Goal: Task Accomplishment & Management: Manage account settings

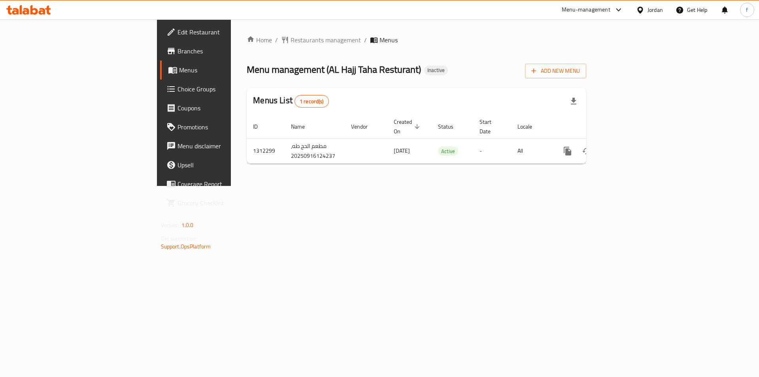
click at [455, 186] on div "Home / Restaurants management / Menus Menu management ( AL Hajj Taha Resturant …" at bounding box center [416, 102] width 371 height 167
click at [580, 68] on span "Add New Menu" at bounding box center [556, 71] width 49 height 10
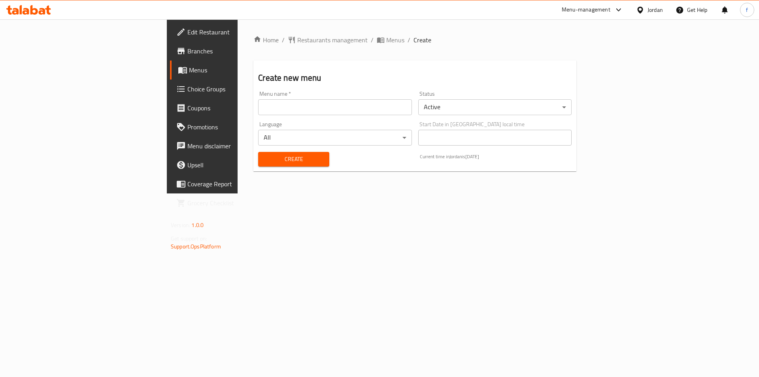
click at [269, 115] on input "text" at bounding box center [334, 107] width 153 height 16
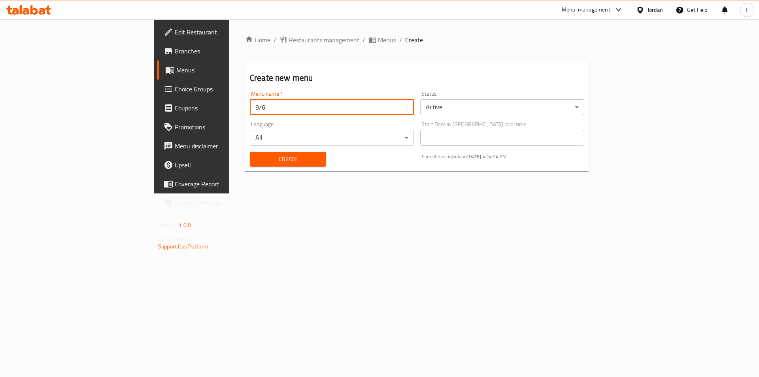
type input "9/6"
click at [256, 156] on span "Create" at bounding box center [288, 159] width 64 height 10
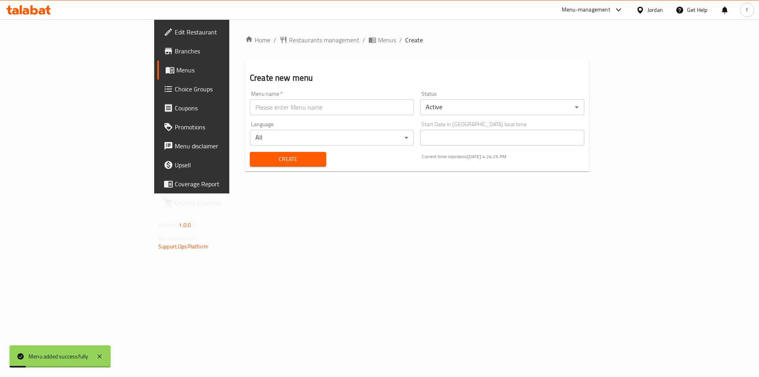
click at [496, 193] on div "Home / Restaurants management / Menus / Create Create new menu Menu name   * Me…" at bounding box center [417, 106] width 376 height 174
click at [176, 74] on span "Menus" at bounding box center [225, 69] width 98 height 9
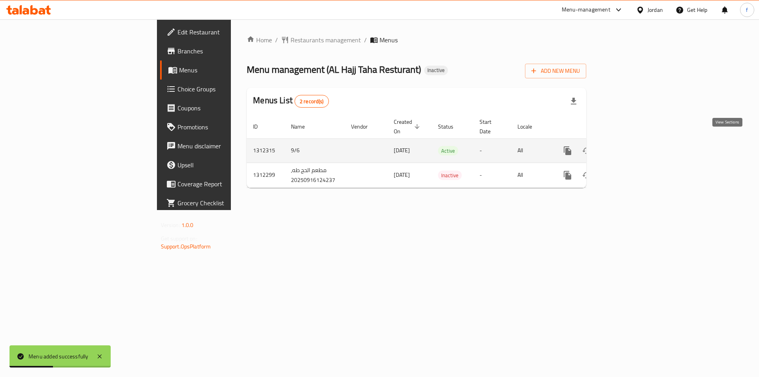
click at [630, 146] on icon "enhanced table" at bounding box center [624, 150] width 9 height 9
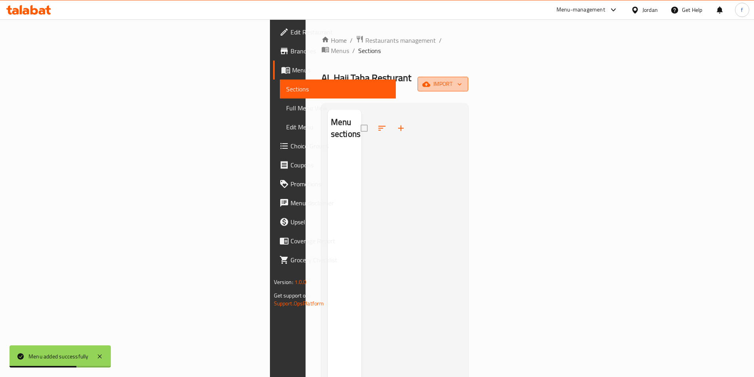
click at [462, 79] on span "import" at bounding box center [443, 84] width 38 height 10
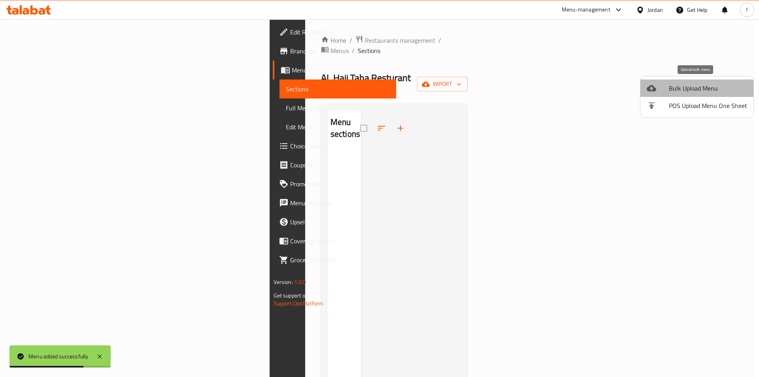
click at [695, 93] on span "Bulk Upload Menu" at bounding box center [708, 87] width 78 height 9
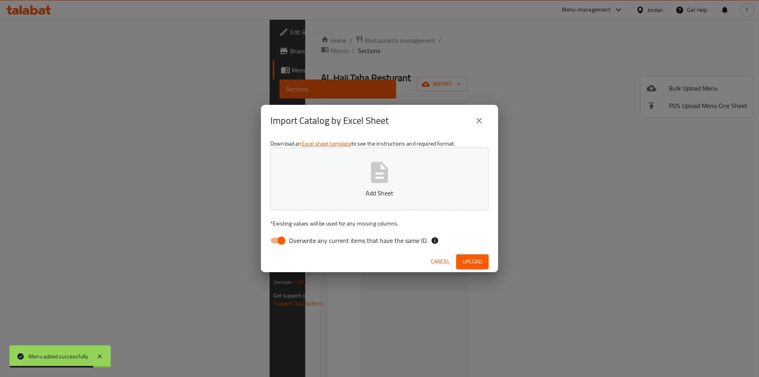
click at [289, 240] on input "Overwrite any current items that have the same ID." at bounding box center [281, 240] width 45 height 15
checkbox input "false"
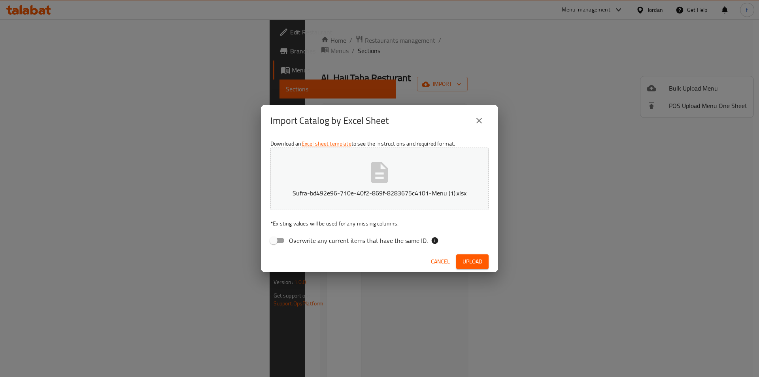
click at [476, 256] on button "Upload" at bounding box center [472, 261] width 32 height 15
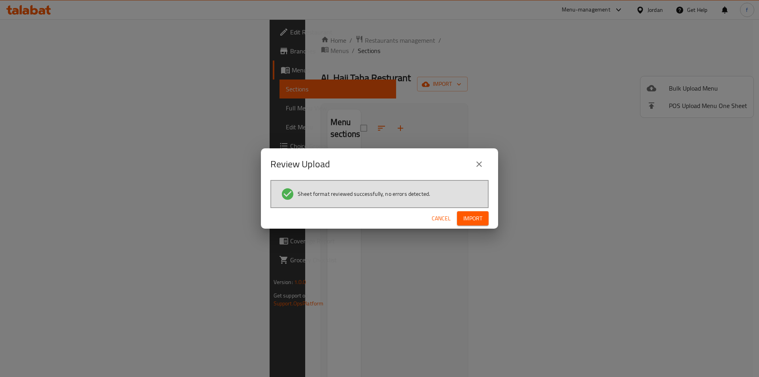
click at [469, 212] on button "Import" at bounding box center [473, 218] width 32 height 15
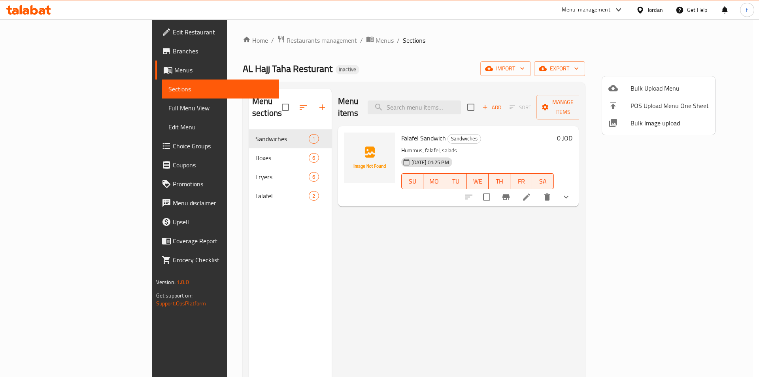
click at [36, 105] on div at bounding box center [379, 188] width 759 height 377
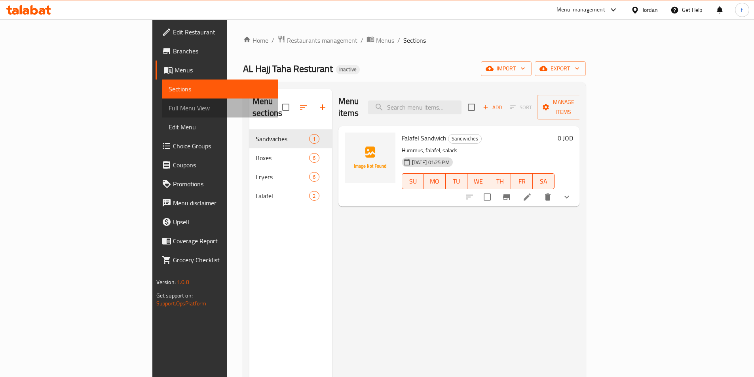
click at [169, 104] on span "Full Menu View" at bounding box center [220, 107] width 103 height 9
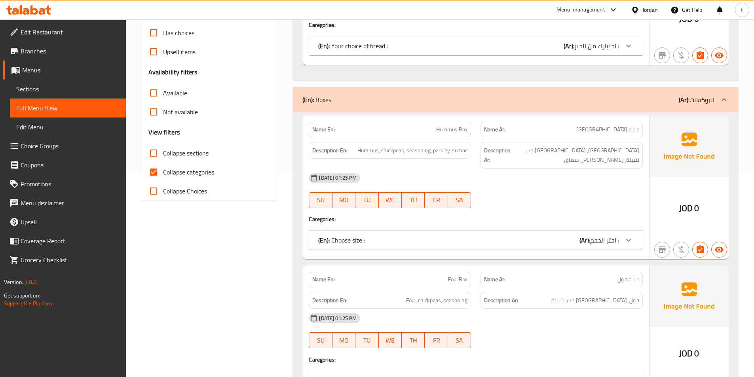
scroll to position [237, 0]
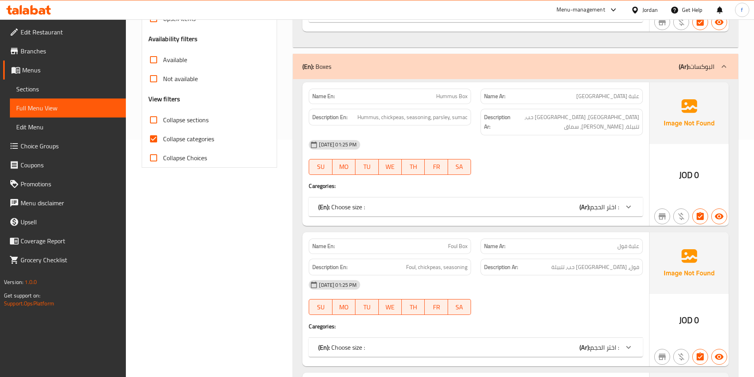
click at [152, 141] on input "Collapse categories" at bounding box center [153, 138] width 19 height 19
checkbox input "false"
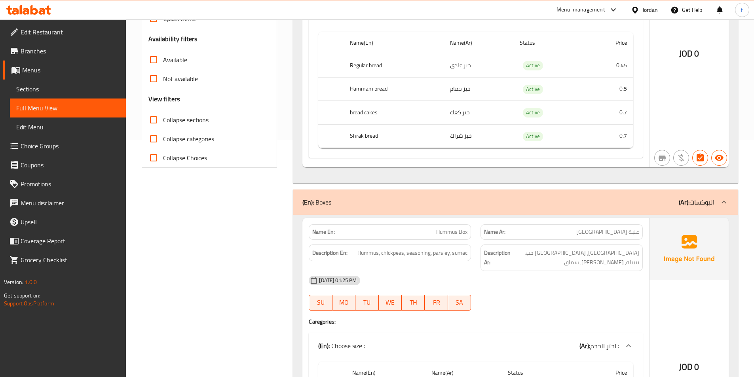
scroll to position [0, 0]
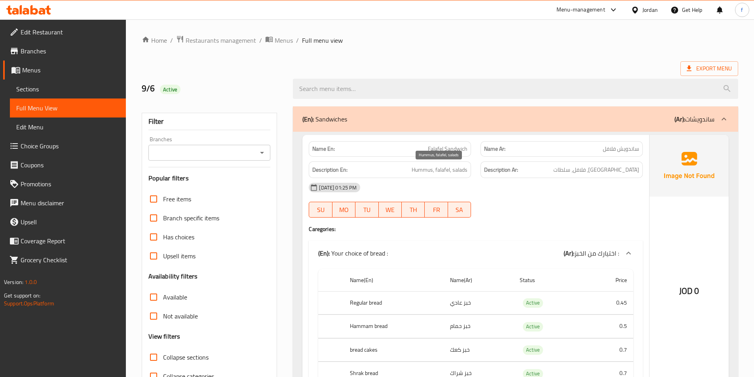
click at [428, 172] on span "Hummus, falafel, salads" at bounding box center [439, 170] width 56 height 10
click at [439, 171] on span "Hummus, falafel, salads" at bounding box center [439, 170] width 56 height 10
click at [466, 170] on span "Hummus, falafel, salads" at bounding box center [439, 170] width 56 height 10
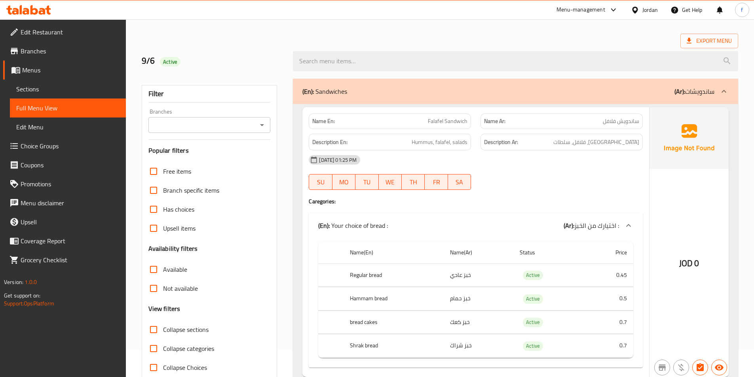
scroll to position [79, 0]
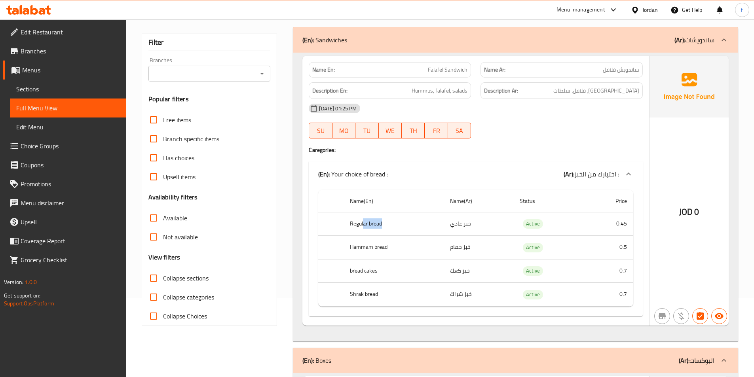
drag, startPoint x: 363, startPoint y: 225, endPoint x: 410, endPoint y: 227, distance: 47.5
click at [410, 227] on th "Regular bread" at bounding box center [393, 223] width 100 height 23
click at [354, 246] on th "Hammam bread" at bounding box center [393, 247] width 100 height 23
click at [353, 246] on th "Hammam bread" at bounding box center [393, 247] width 100 height 23
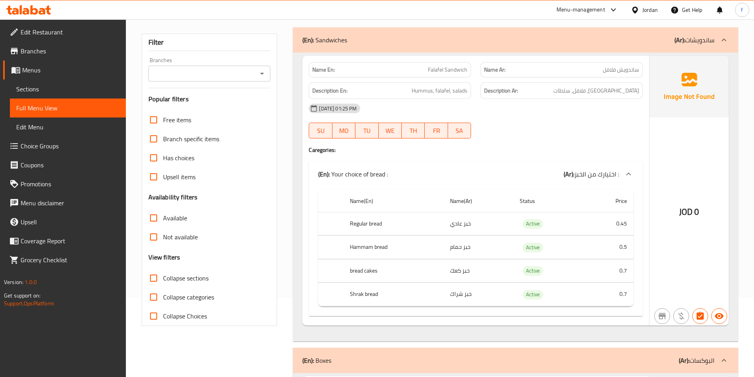
click at [367, 279] on th "bread cakes" at bounding box center [393, 270] width 100 height 23
click at [370, 276] on th "bread cakes" at bounding box center [393, 270] width 100 height 23
click at [370, 277] on th "bread cakes" at bounding box center [393, 270] width 100 height 23
click at [375, 271] on th "bread cakes" at bounding box center [393, 270] width 100 height 23
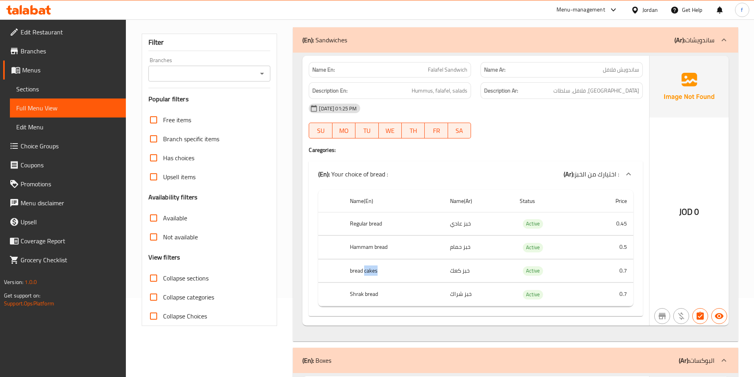
click at [375, 271] on th "bread cakes" at bounding box center [393, 270] width 100 height 23
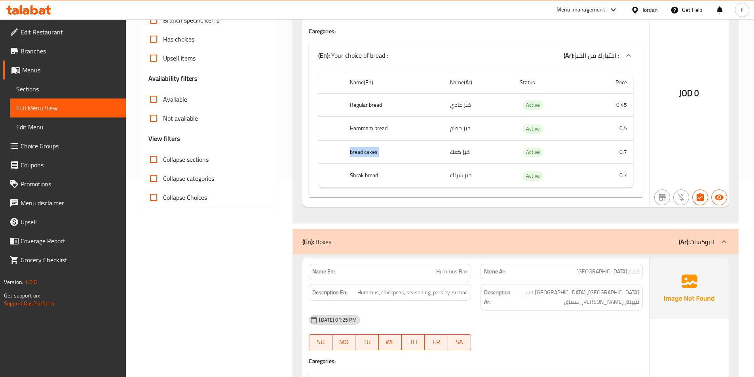
scroll to position [40, 0]
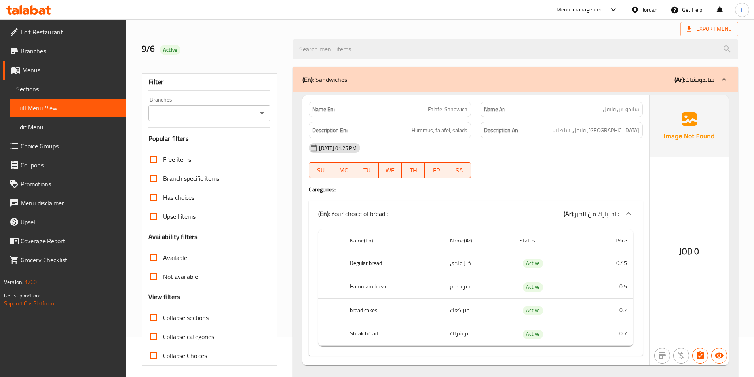
click at [452, 105] on span "Falafel Sandwich" at bounding box center [448, 109] width 40 height 8
copy span "Falafel Sandwich"
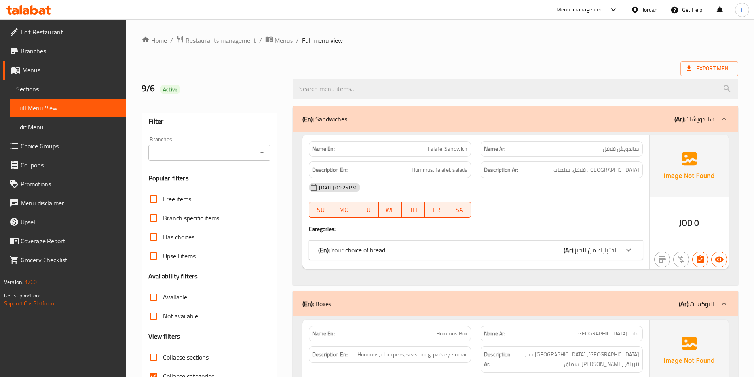
click at [58, 86] on span "Sections" at bounding box center [67, 88] width 103 height 9
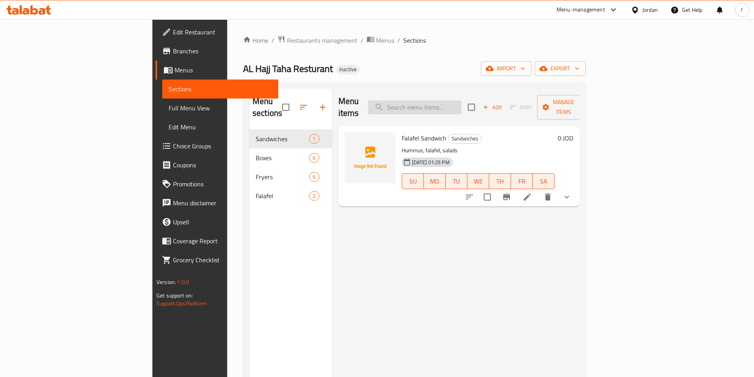
click at [455, 104] on input "search" at bounding box center [414, 107] width 93 height 14
paste input "Falafel Sandwich"
type input "Falafel Sandwich"
click at [532, 192] on icon at bounding box center [526, 196] width 9 height 9
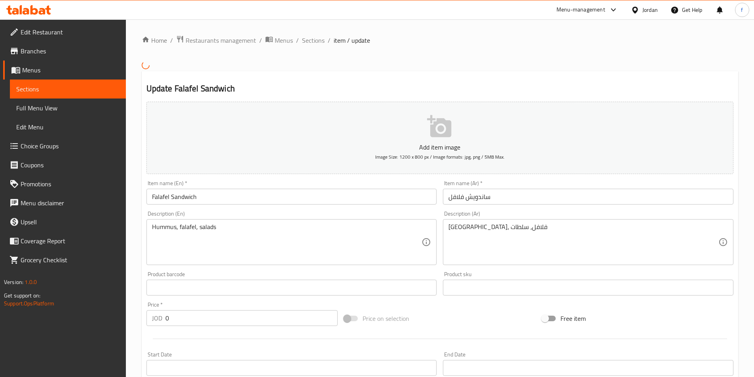
scroll to position [237, 0]
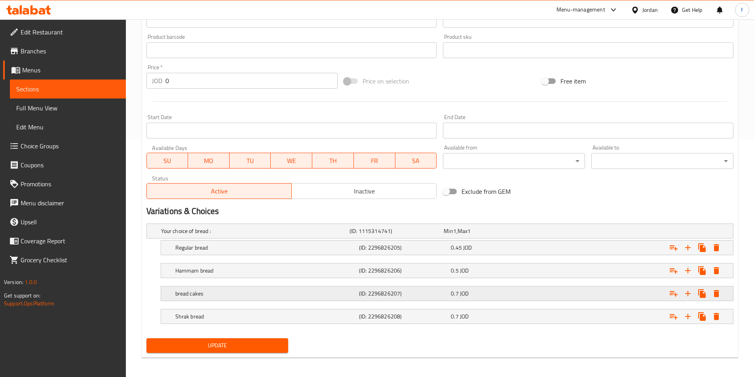
click at [247, 298] on div "bread cakes" at bounding box center [266, 293] width 184 height 11
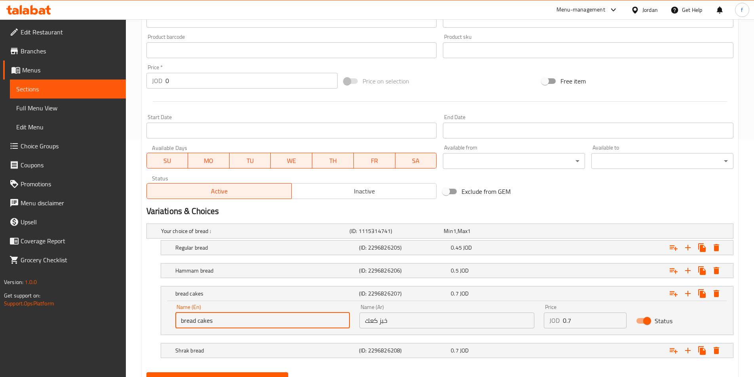
click at [200, 319] on input "bread cakes" at bounding box center [262, 320] width 175 height 16
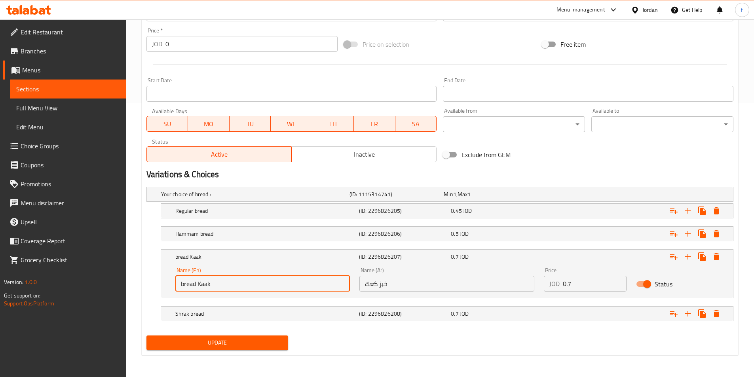
type input "bread Kaak"
click at [201, 345] on span "Update" at bounding box center [217, 343] width 129 height 10
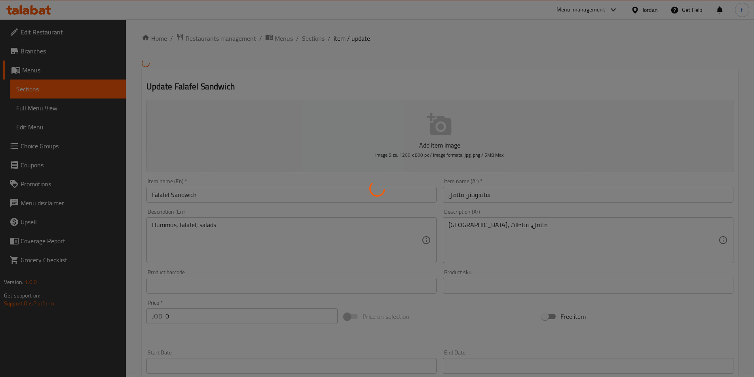
scroll to position [0, 0]
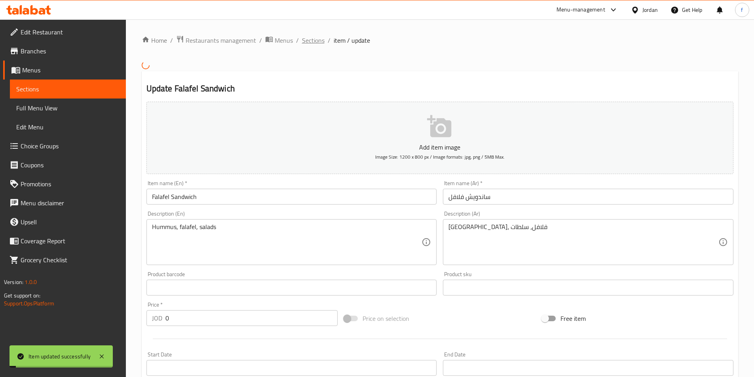
click at [311, 43] on span "Sections" at bounding box center [313, 40] width 23 height 9
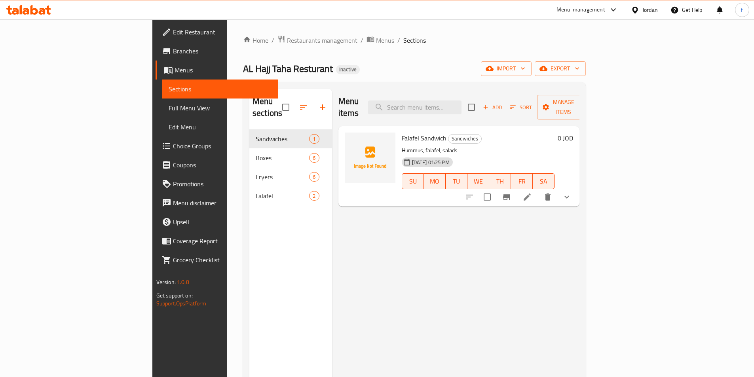
click at [448, 112] on div "Menu items Add Sort Manage items" at bounding box center [458, 108] width 241 height 38
click at [455, 102] on input "search" at bounding box center [414, 107] width 93 height 14
paste input "Foul Box"
type input "Foul Box"
click at [538, 190] on li at bounding box center [527, 197] width 22 height 14
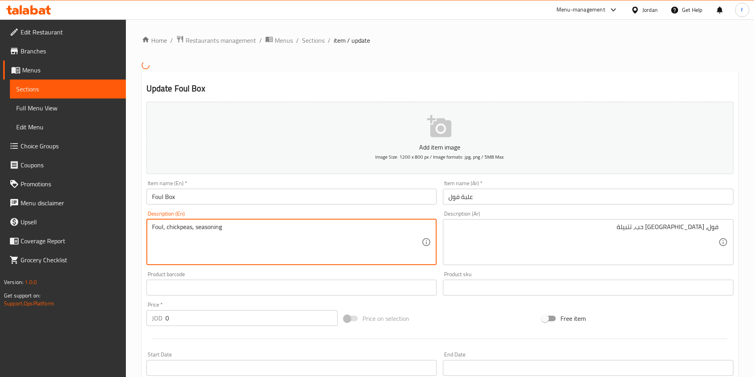
click at [176, 229] on textarea "Foul, chickpeas, seasoning" at bounding box center [287, 242] width 270 height 38
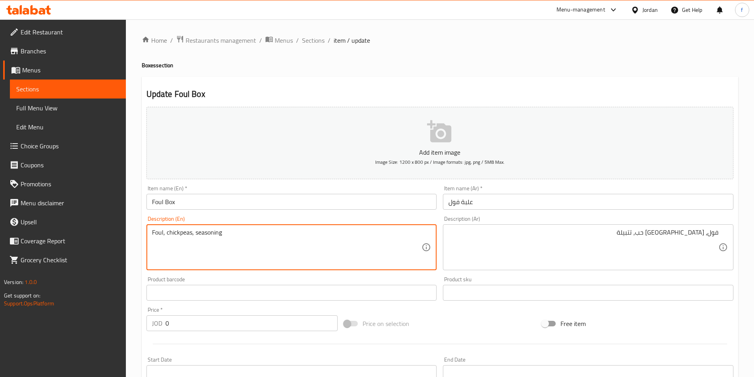
click at [180, 231] on textarea "Foul, chickpeas, seasoning" at bounding box center [287, 248] width 270 height 38
paste textarea "Grain"
click at [152, 238] on textarea "Foul, Grain , seasoning" at bounding box center [287, 248] width 270 height 38
paste textarea "Hummus"
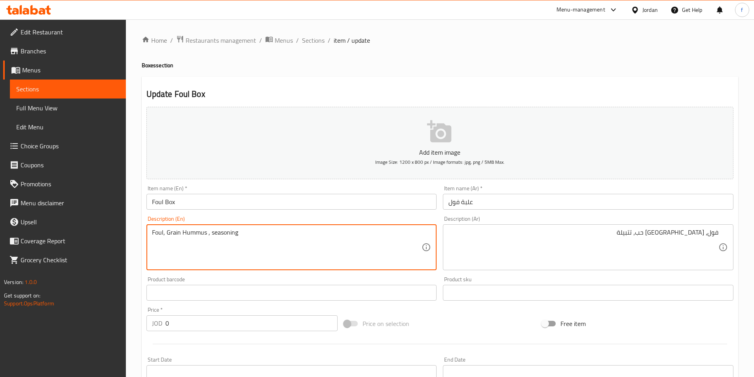
click at [261, 251] on textarea "Foul, Grain Hummus , seasoning" at bounding box center [287, 248] width 270 height 38
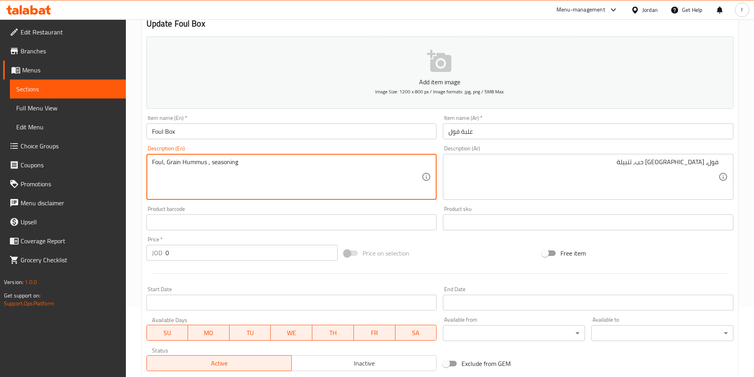
scroll to position [198, 0]
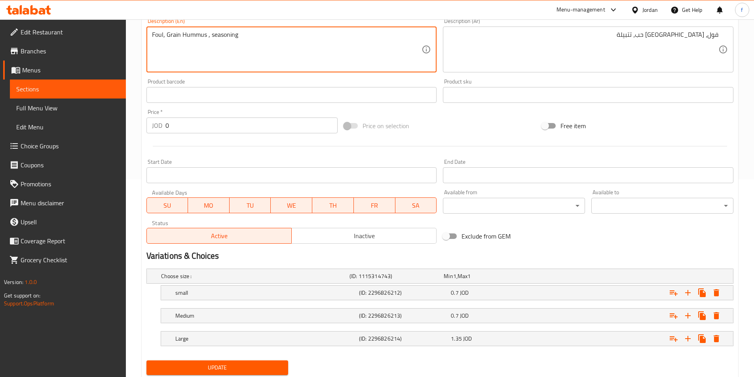
type textarea "Foul, Grain Hummus , seasoning"
click at [225, 364] on span "Update" at bounding box center [217, 368] width 129 height 10
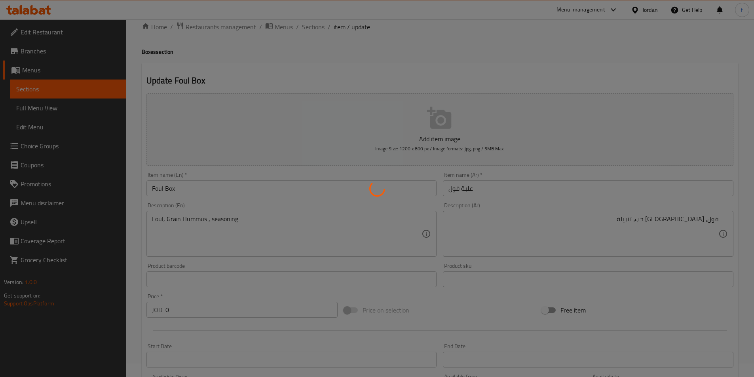
scroll to position [0, 0]
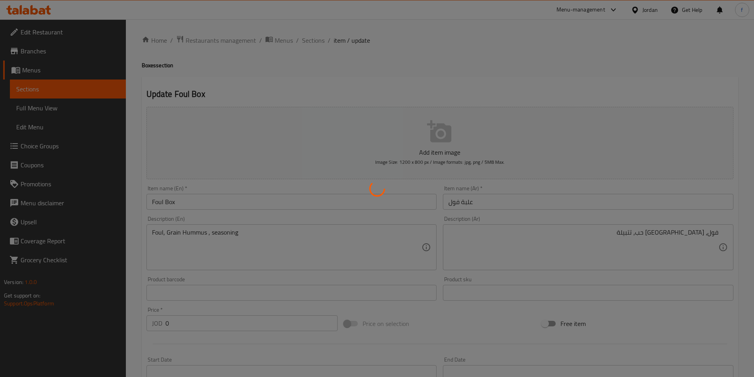
click at [171, 232] on div at bounding box center [377, 188] width 754 height 377
click at [180, 233] on div at bounding box center [377, 188] width 754 height 377
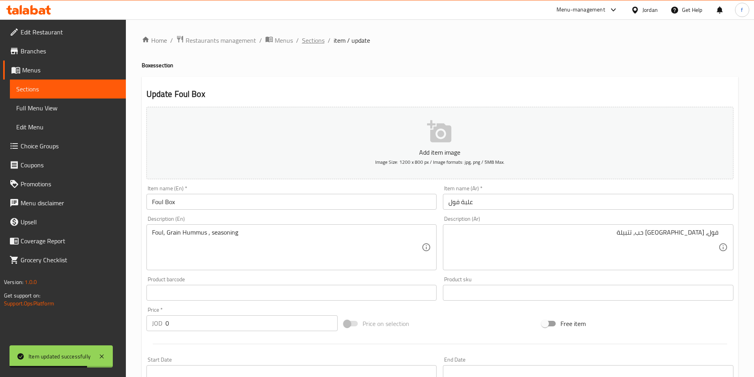
click at [309, 40] on span "Sections" at bounding box center [313, 40] width 23 height 9
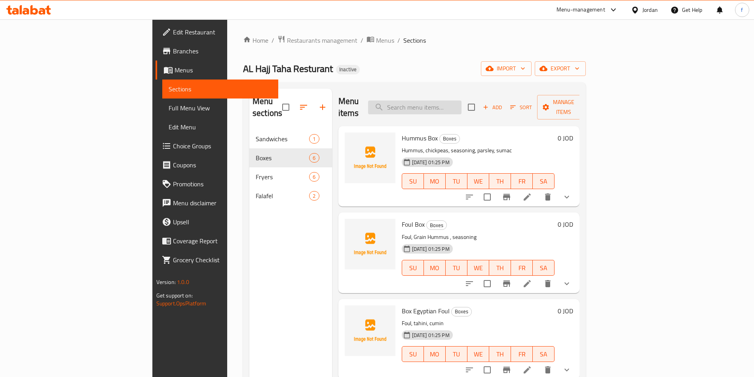
click at [449, 104] on input "search" at bounding box center [414, 107] width 93 height 14
paste input "Hummus Box"
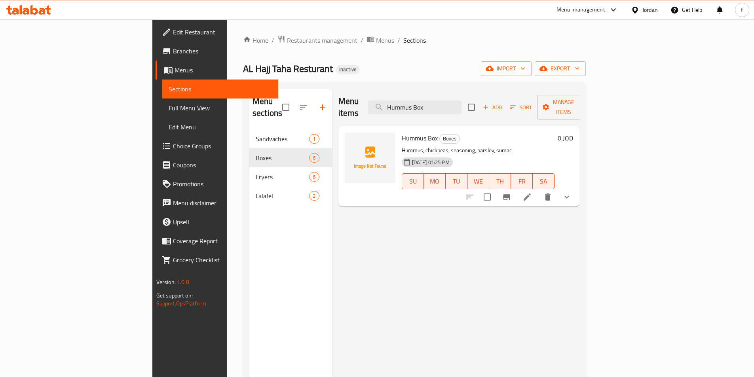
type input "Hummus Box"
click at [530, 193] on icon at bounding box center [526, 196] width 7 height 7
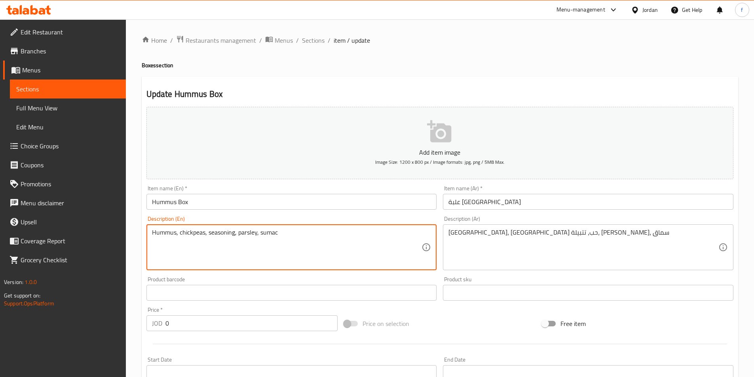
click at [193, 230] on textarea "Hummus, chickpeas, seasoning, parsley, sumac" at bounding box center [287, 248] width 270 height 38
paste textarea "Grain"
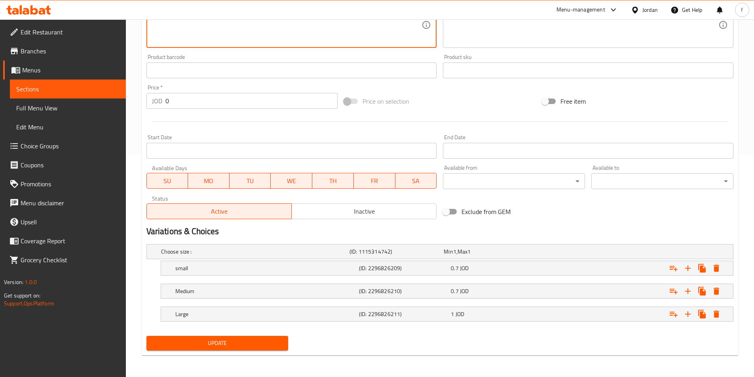
scroll to position [223, 0]
type textarea "Hummus, Grain Hummus, seasoning, parsley, sumac"
click at [204, 343] on span "Update" at bounding box center [217, 343] width 129 height 10
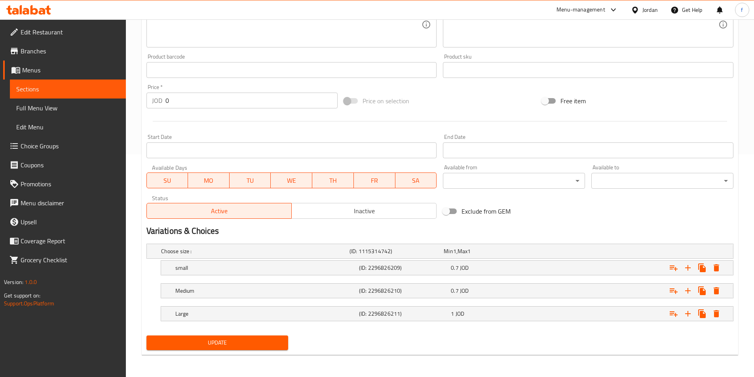
click at [52, 106] on span "Full Menu View" at bounding box center [67, 107] width 103 height 9
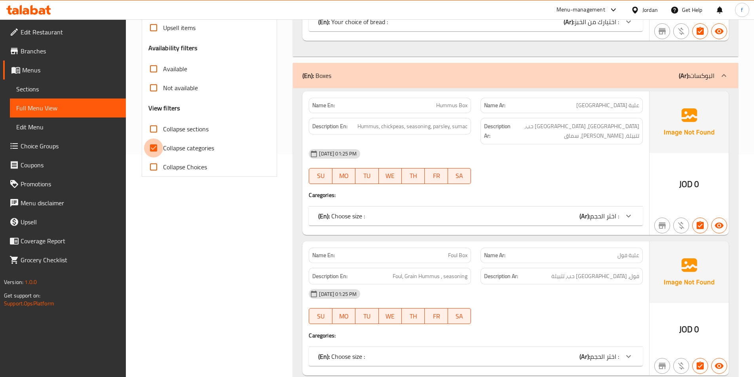
click at [157, 149] on input "Collapse categories" at bounding box center [153, 147] width 19 height 19
checkbox input "false"
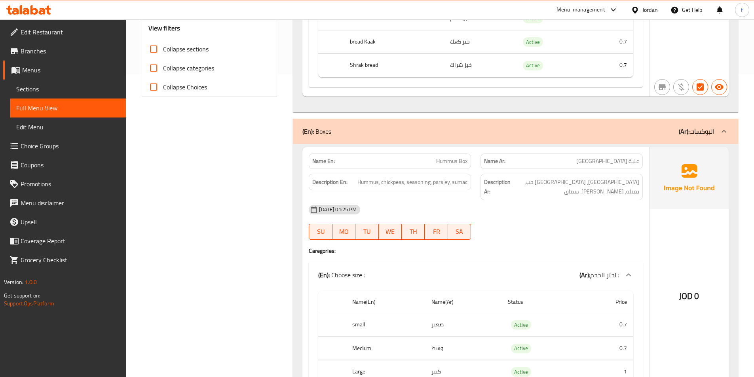
scroll to position [356, 0]
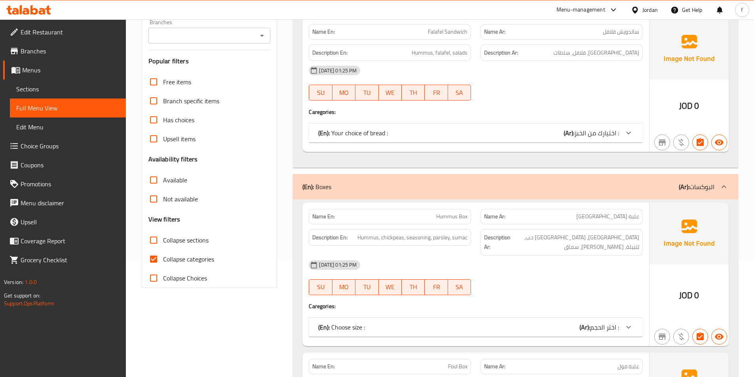
scroll to position [119, 0]
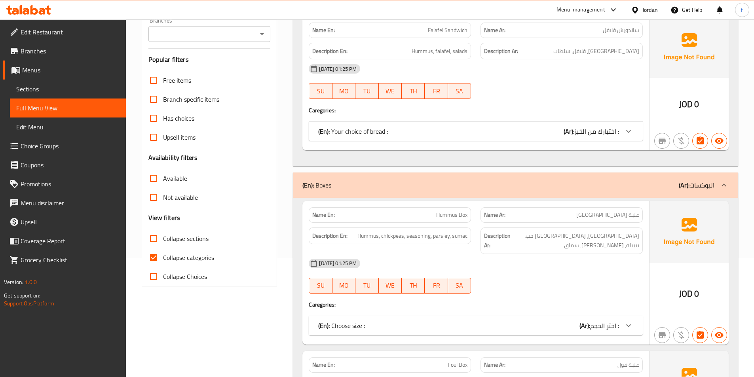
click at [154, 256] on input "Collapse categories" at bounding box center [153, 257] width 19 height 19
checkbox input "false"
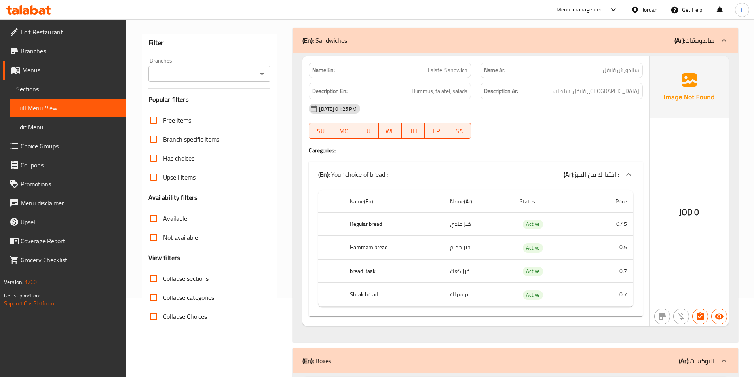
scroll to position [79, 0]
click at [358, 273] on th "bread Kaak" at bounding box center [393, 270] width 100 height 23
click at [383, 275] on th "bread Kaak" at bounding box center [393, 270] width 100 height 23
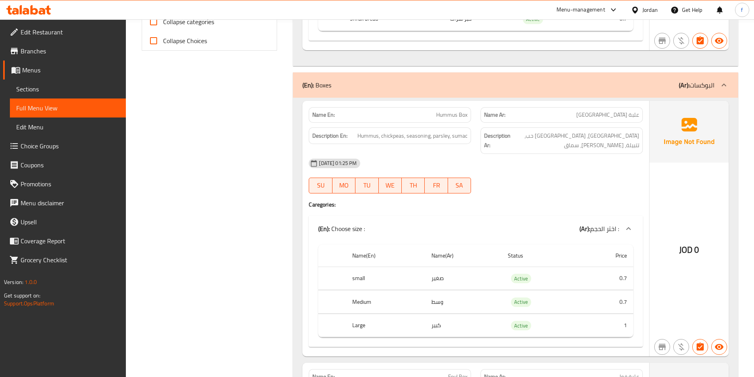
scroll to position [356, 0]
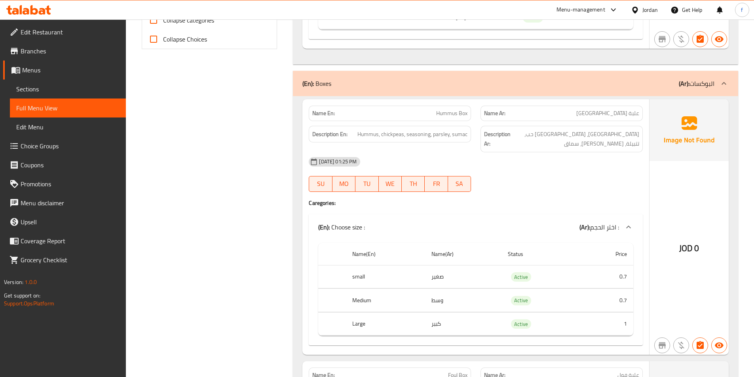
click at [439, 110] on span "Hummus Box" at bounding box center [451, 113] width 31 height 8
click at [460, 114] on span "Hummus Box" at bounding box center [451, 113] width 31 height 8
click at [367, 132] on span "Hummus, chickpeas, seasoning, parsley, sumac" at bounding box center [412, 134] width 110 height 10
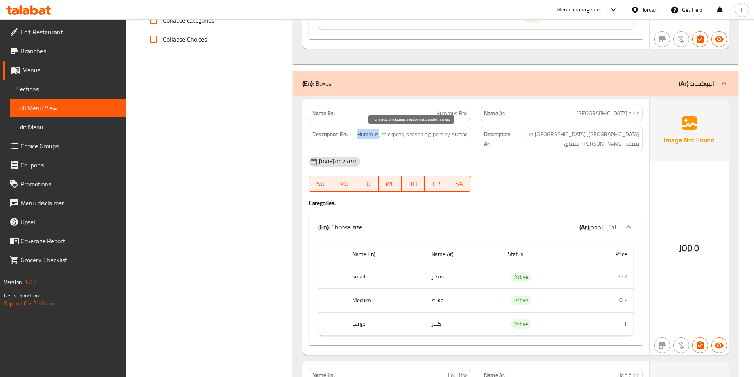
click at [367, 132] on span "Hummus, chickpeas, seasoning, parsley, sumac" at bounding box center [412, 134] width 110 height 10
click at [395, 131] on span "Hummus, chickpeas, seasoning, parsley, sumac" at bounding box center [412, 134] width 110 height 10
click at [422, 136] on span "Hummus, chickpeas, seasoning, parsley, sumac" at bounding box center [412, 134] width 110 height 10
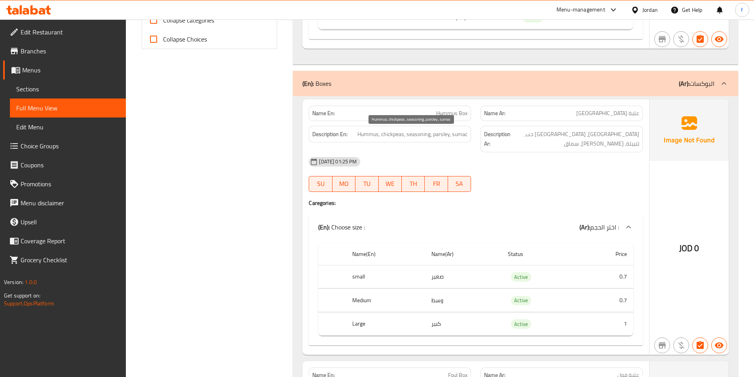
click at [445, 134] on span "Hummus, chickpeas, seasoning, parsley, sumac" at bounding box center [412, 134] width 110 height 10
click at [444, 134] on span "Hummus, chickpeas, seasoning, parsley, sumac" at bounding box center [412, 134] width 110 height 10
click at [464, 129] on span "Hummus, chickpeas, seasoning, parsley, sumac" at bounding box center [412, 134] width 110 height 10
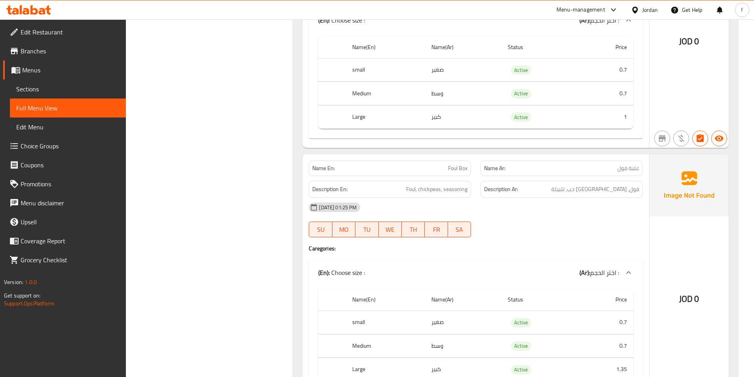
scroll to position [554, 0]
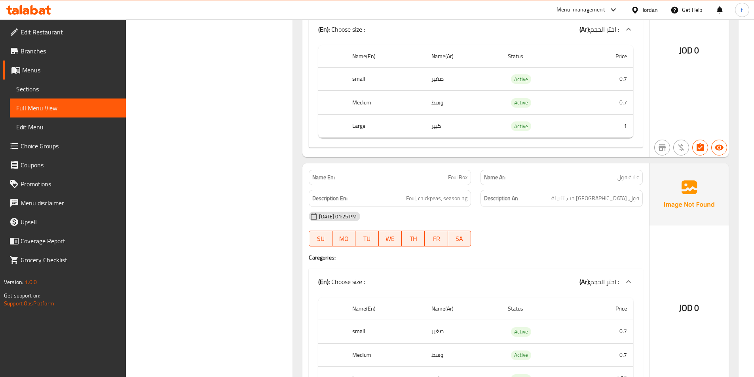
click at [452, 173] on span "Foul Box" at bounding box center [457, 177] width 19 height 8
click at [465, 173] on span "Foul Box" at bounding box center [457, 177] width 19 height 8
click at [411, 193] on span "Foul, chickpeas, seasoning" at bounding box center [436, 198] width 61 height 10
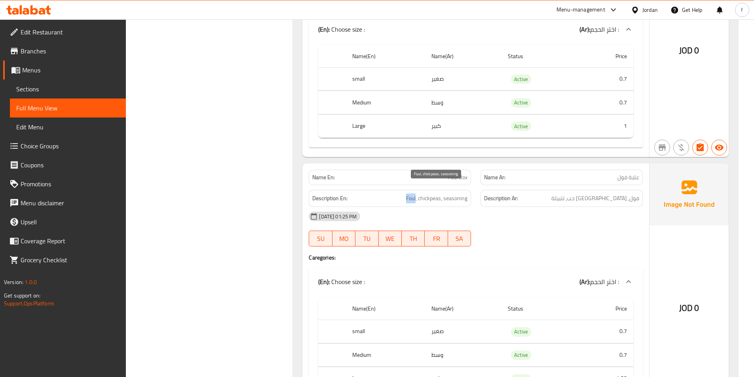
click at [411, 193] on span "Foul, chickpeas, seasoning" at bounding box center [436, 198] width 61 height 10
click at [428, 193] on span "Foul, chickpeas, seasoning" at bounding box center [436, 198] width 61 height 10
click at [451, 193] on span "Foul, chickpeas, seasoning" at bounding box center [436, 198] width 61 height 10
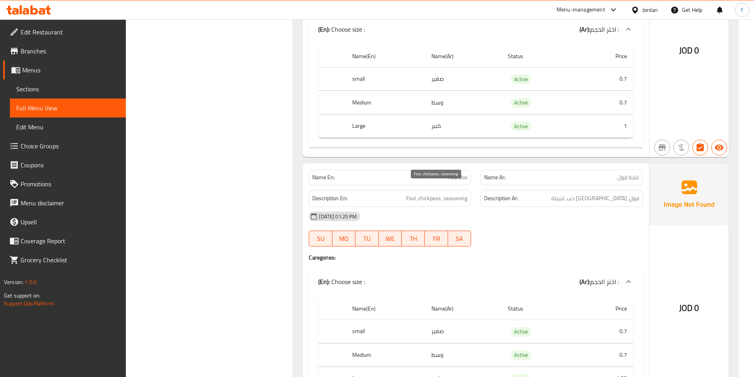
click at [433, 193] on span "Foul, chickpeas, seasoning" at bounding box center [436, 198] width 61 height 10
drag, startPoint x: 433, startPoint y: 187, endPoint x: 447, endPoint y: 202, distance: 20.1
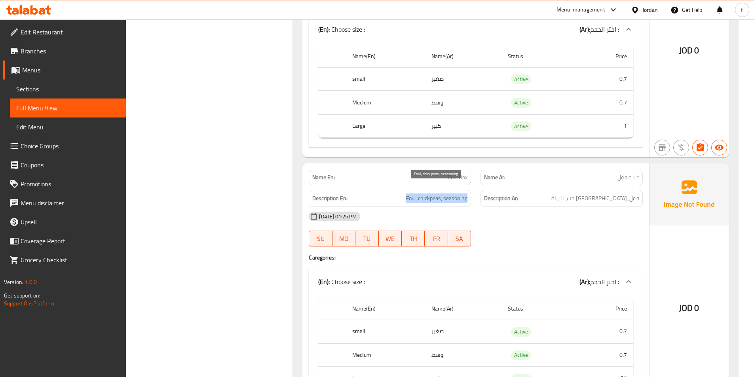
click at [433, 193] on span "Foul, chickpeas, seasoning" at bounding box center [436, 198] width 61 height 10
click at [432, 193] on span "Foul, chickpeas, seasoning" at bounding box center [436, 198] width 61 height 10
drag, startPoint x: 625, startPoint y: 188, endPoint x: 604, endPoint y: 194, distance: 21.8
click at [604, 194] on div "Description Ar: فول، حمص حب، تتبيلة" at bounding box center [561, 198] width 162 height 17
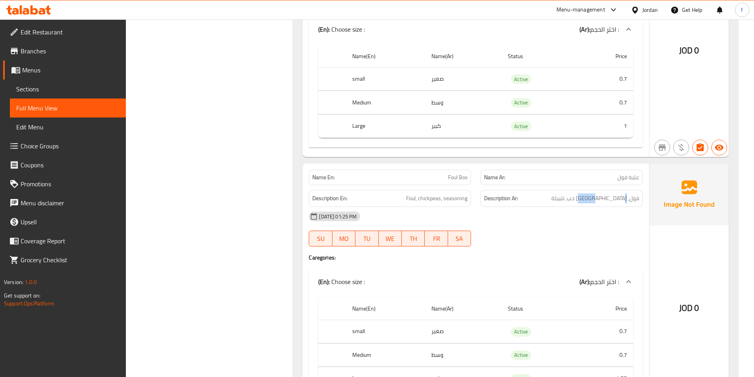
copy span "حمص حب"
click at [455, 173] on span "Foul Box" at bounding box center [457, 177] width 19 height 8
copy span "Foul Box"
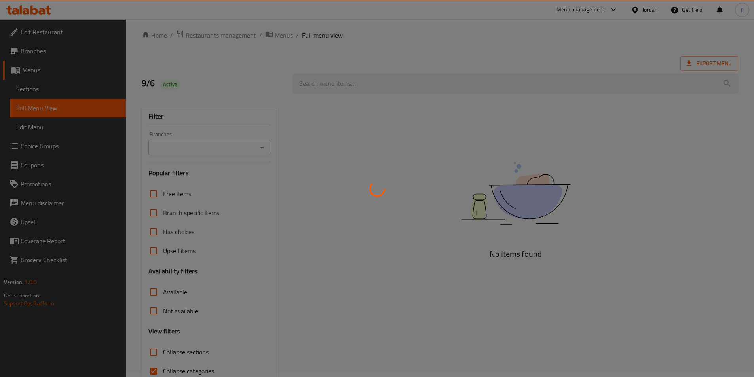
scroll to position [44, 0]
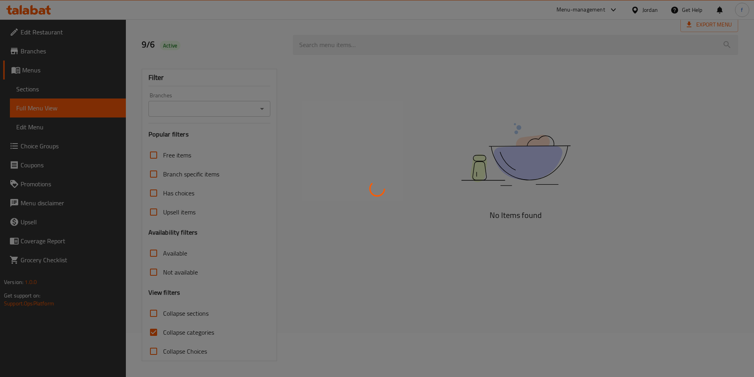
click at [145, 334] on div at bounding box center [377, 188] width 754 height 377
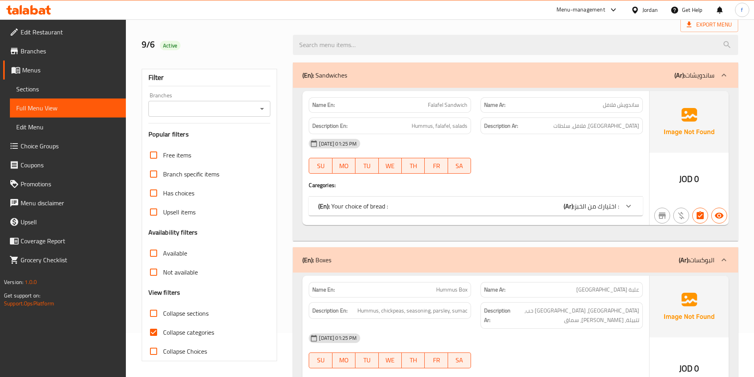
scroll to position [202, 0]
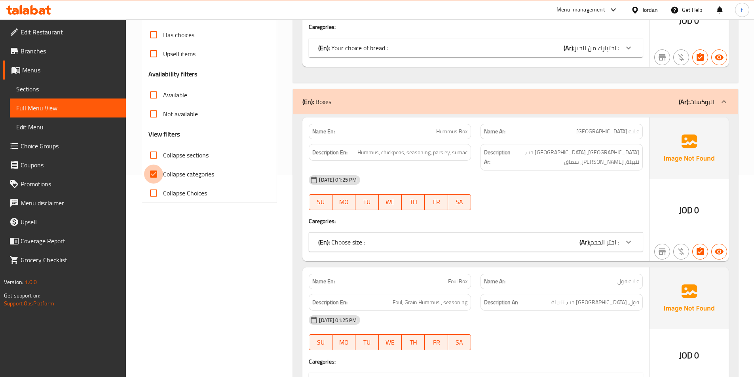
click at [158, 172] on input "Collapse categories" at bounding box center [153, 174] width 19 height 19
checkbox input "false"
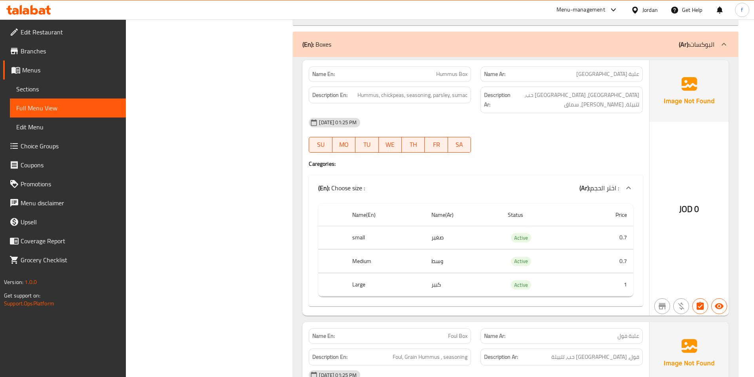
scroll to position [396, 0]
click at [450, 72] on span "Hummus Box" at bounding box center [451, 74] width 31 height 8
copy span "Hummus Box"
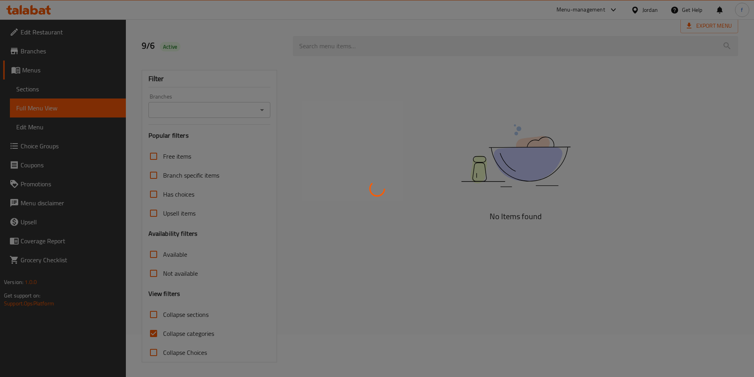
scroll to position [44, 0]
click at [439, 231] on div at bounding box center [377, 188] width 754 height 377
drag, startPoint x: 460, startPoint y: 262, endPoint x: 452, endPoint y: 268, distance: 10.2
click at [460, 274] on div at bounding box center [377, 188] width 754 height 377
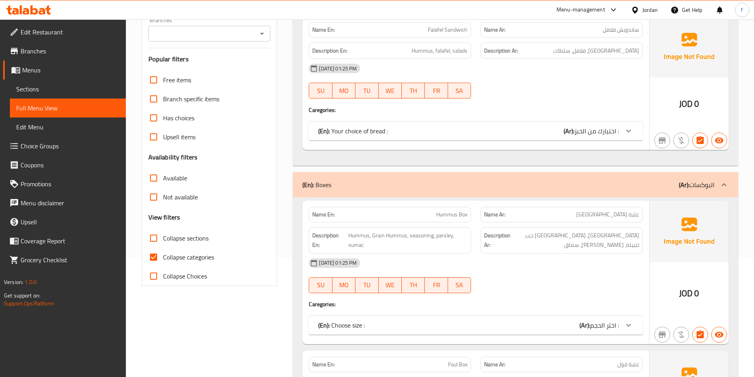
scroll to position [202, 0]
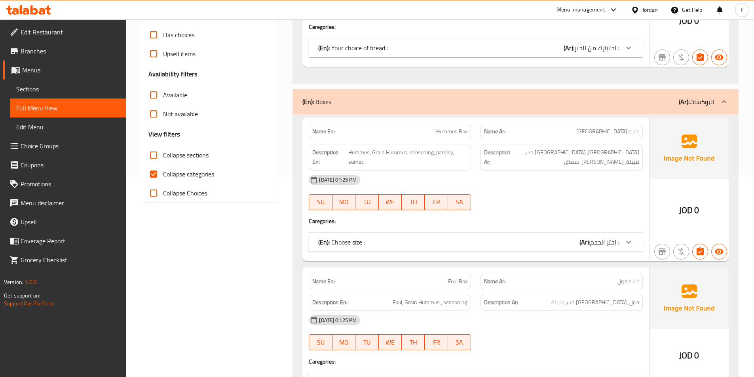
click at [153, 176] on input "Collapse categories" at bounding box center [153, 174] width 19 height 19
checkbox input "false"
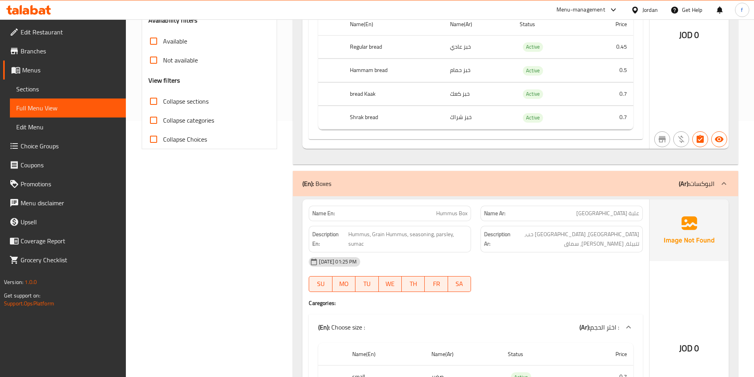
scroll to position [360, 0]
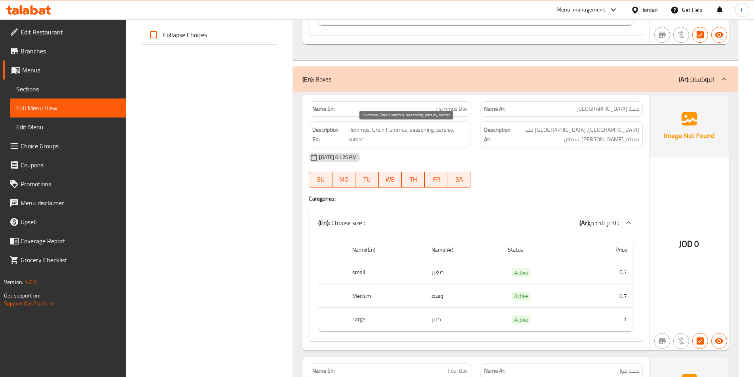
click at [421, 129] on span "Hummus, Grain Hummus, seasoning, parsley, sumac" at bounding box center [407, 134] width 119 height 19
click at [447, 126] on span "Hummus, Grain Hummus, seasoning, parsley, sumac" at bounding box center [407, 134] width 119 height 19
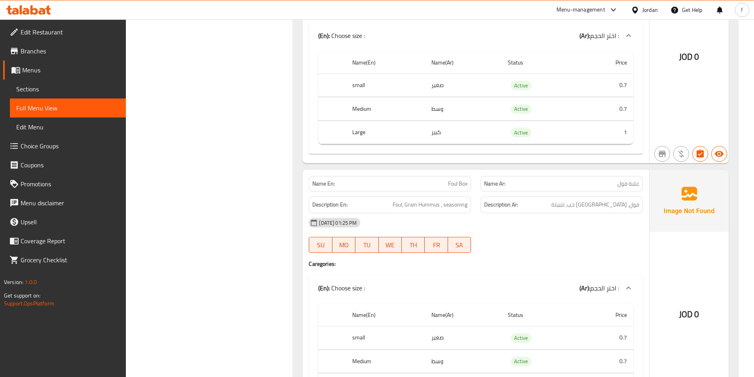
scroll to position [677, 0]
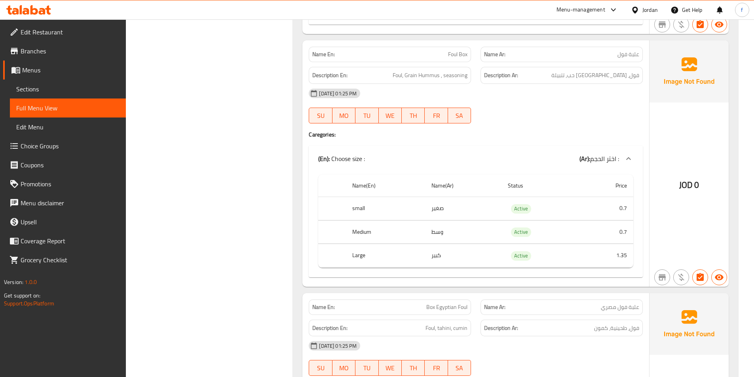
click at [460, 49] on div "Name En: Foul Box" at bounding box center [390, 54] width 162 height 15
click at [398, 70] on div "Description En: Foul, Grain Hummus , seasoning" at bounding box center [390, 75] width 162 height 17
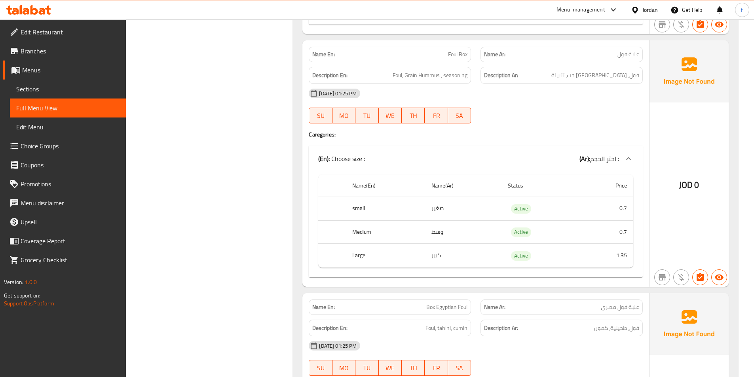
click at [407, 70] on div "Description En: Foul, Grain Hummus , seasoning" at bounding box center [390, 75] width 162 height 17
click at [439, 67] on div "Description En: Foul, Grain Hummus , seasoning" at bounding box center [390, 75] width 162 height 17
click at [433, 67] on div "Description En: Foul, Grain Hummus , seasoning" at bounding box center [390, 75] width 162 height 17
click at [444, 70] on span "Foul, Grain Hummus , seasoning" at bounding box center [429, 75] width 75 height 10
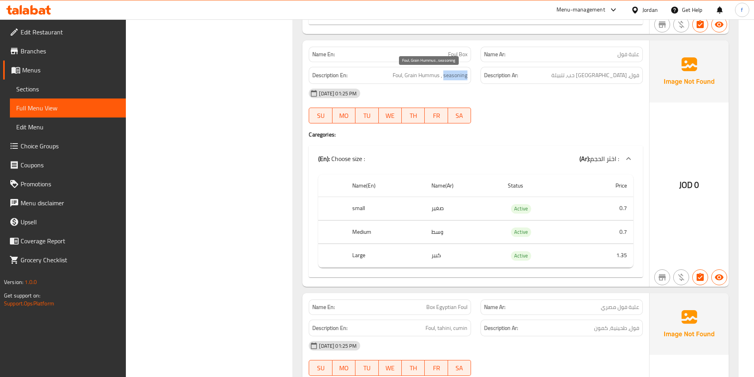
click at [444, 70] on span "Foul, Grain Hummus , seasoning" at bounding box center [429, 75] width 75 height 10
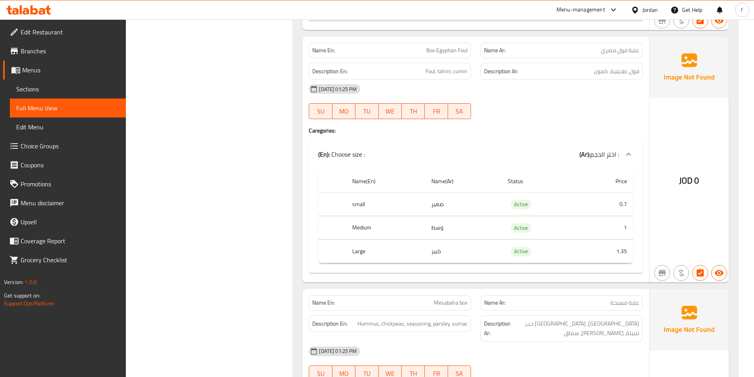
scroll to position [914, 0]
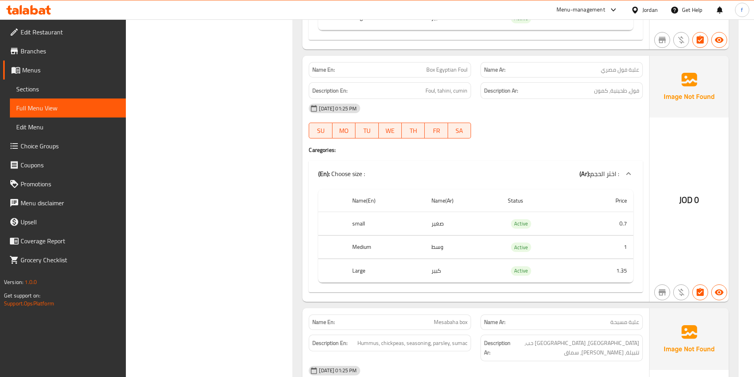
click at [462, 68] on span "Box Egyptian Foul" at bounding box center [446, 70] width 41 height 8
click at [441, 72] on span "Box Egyptian Foul" at bounding box center [446, 70] width 41 height 8
click at [422, 69] on p "Name En: Box Egyptian Foul" at bounding box center [389, 70] width 155 height 8
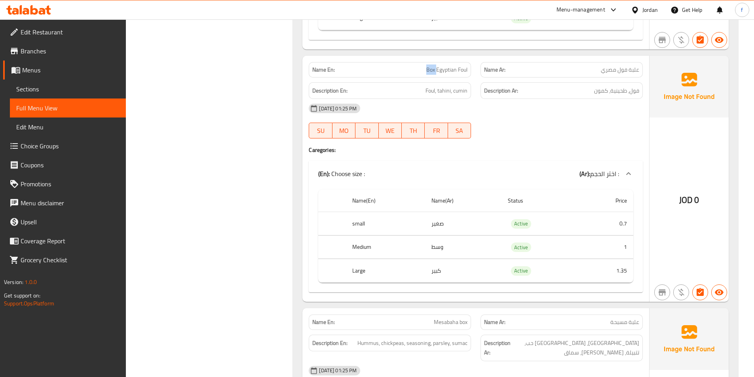
click at [422, 69] on p "Name En: Box Egyptian Foul" at bounding box center [389, 70] width 155 height 8
click at [426, 95] on span "Foul, tahini, cumin" at bounding box center [446, 91] width 42 height 10
click at [436, 91] on span "Foul, tahini, cumin" at bounding box center [446, 91] width 42 height 10
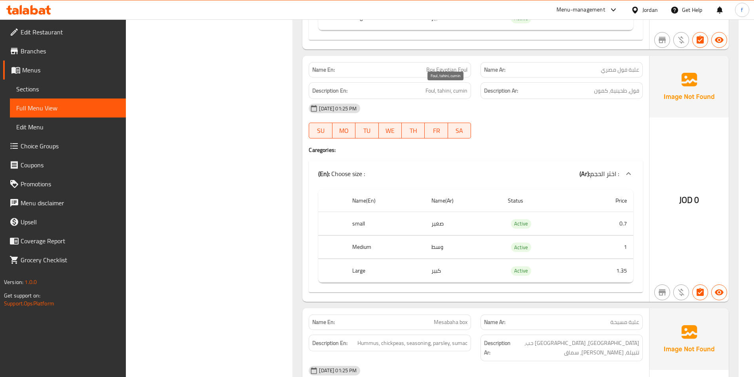
drag, startPoint x: 464, startPoint y: 89, endPoint x: 464, endPoint y: 99, distance: 9.5
click at [464, 99] on div "Name En: Box Egyptian Foul Name Ar: علبة فول مصري Description En: Foul, tahini,…" at bounding box center [475, 179] width 347 height 246
click at [581, 158] on div "Name En: Box Egyptian Foul Name Ar: علبة فول مصري Description En: Foul, tahini,…" at bounding box center [475, 179] width 347 height 246
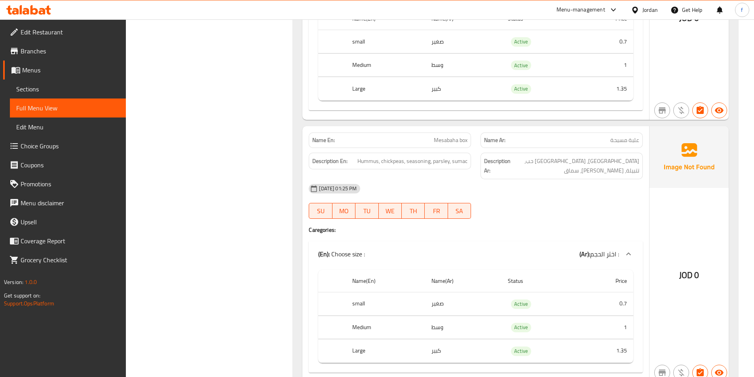
scroll to position [1151, 0]
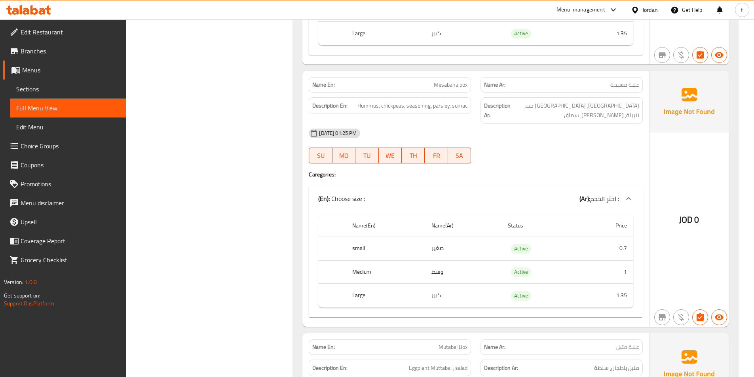
click at [447, 87] on span "Mesabaha box" at bounding box center [451, 85] width 34 height 8
click at [460, 83] on span "Mesabaha box" at bounding box center [451, 85] width 34 height 8
click at [372, 106] on span "Hummus, chickpeas, seasoning, parsley, sumac" at bounding box center [412, 106] width 110 height 10
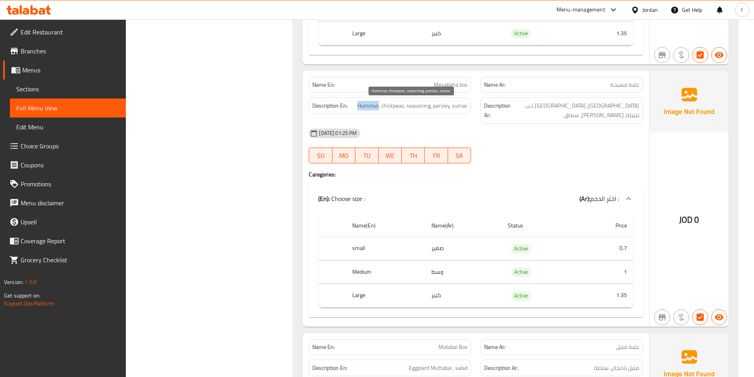
click at [372, 106] on span "Hummus, chickpeas, seasoning, parsley, sumac" at bounding box center [412, 106] width 110 height 10
click at [383, 105] on span "Hummus, chickpeas, seasoning, parsley, sumac" at bounding box center [412, 106] width 110 height 10
click at [449, 86] on span "Mesabaha box" at bounding box center [451, 85] width 34 height 8
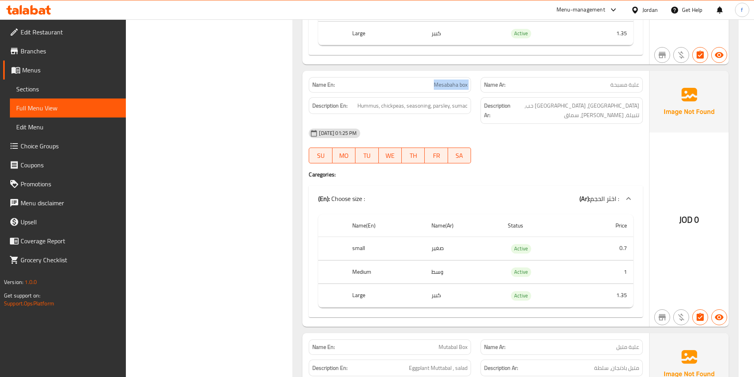
click at [449, 86] on span "Mesabaha box" at bounding box center [451, 85] width 34 height 8
copy span "Mesabaha box"
click at [421, 103] on span "Hummus, chickpeas, seasoning, parsley, sumac" at bounding box center [412, 106] width 110 height 10
click at [435, 102] on span "Hummus, chickpeas, seasoning, parsley, sumac" at bounding box center [412, 106] width 110 height 10
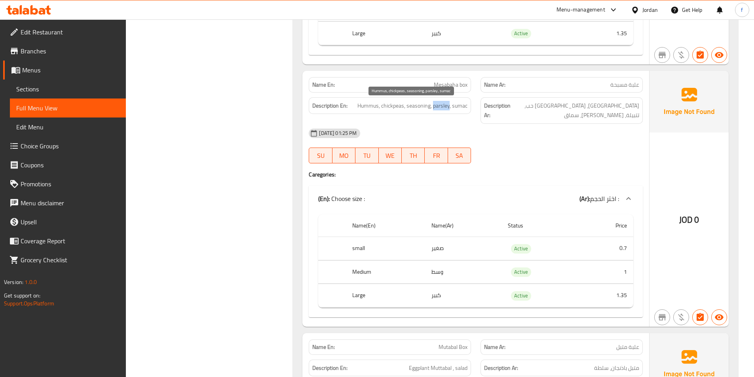
click at [435, 102] on span "Hummus, chickpeas, seasoning, parsley, sumac" at bounding box center [412, 106] width 110 height 10
click at [454, 102] on span "Hummus, chickpeas, seasoning, parsley, sumac" at bounding box center [412, 106] width 110 height 10
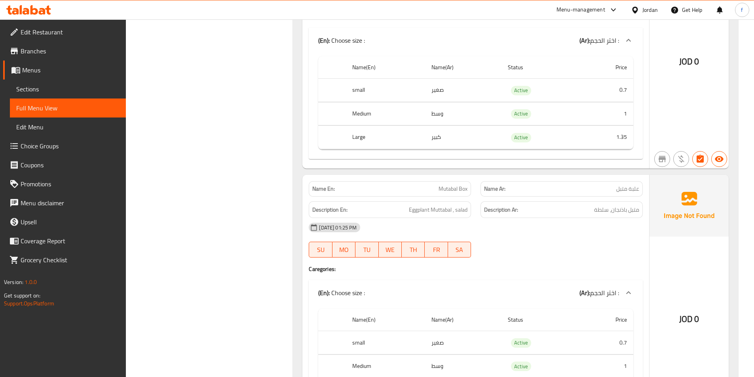
click at [451, 185] on span "Mutabal Box" at bounding box center [452, 189] width 29 height 8
click at [457, 185] on span "Mutabal Box" at bounding box center [452, 189] width 29 height 8
click at [444, 205] on span "Eggplant Muttabal , salad" at bounding box center [438, 210] width 59 height 10
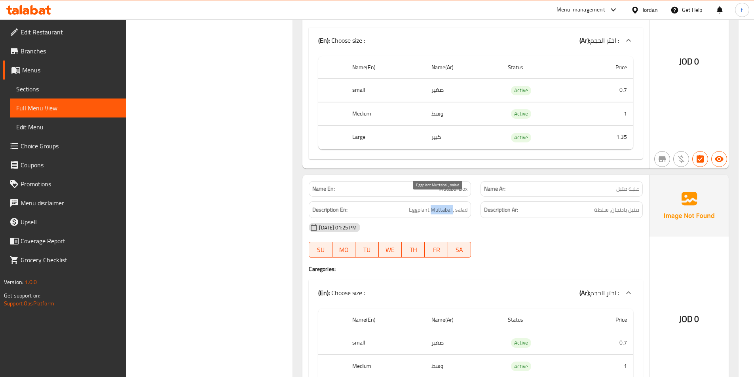
click at [444, 205] on span "Eggplant Muttabal , salad" at bounding box center [438, 210] width 59 height 10
click at [432, 205] on span "Eggplant Muttabal , salad" at bounding box center [438, 210] width 59 height 10
click at [460, 205] on span "Eggplant Muttabal , salad" at bounding box center [438, 210] width 59 height 10
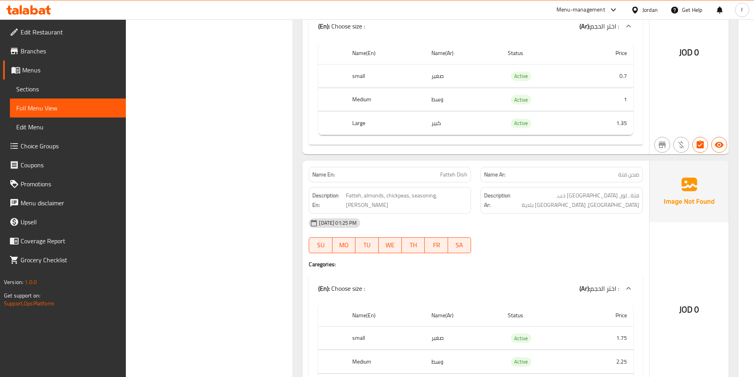
scroll to position [1587, 0]
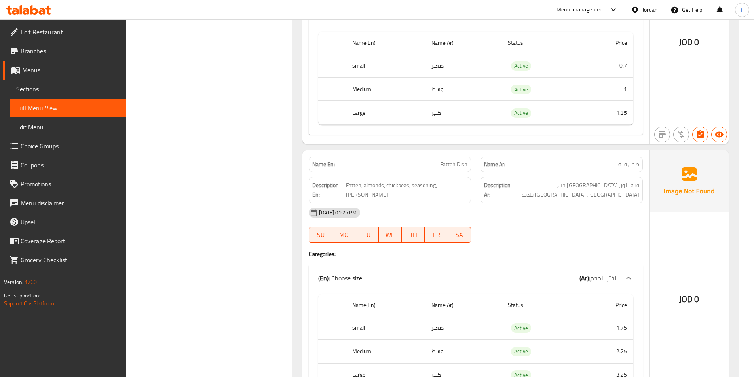
click at [441, 160] on span "Fatteh Dish" at bounding box center [453, 164] width 27 height 8
click at [351, 180] on span "Fatteh, almonds, chickpeas, seasoning, baldya Ghee" at bounding box center [406, 189] width 121 height 19
click at [378, 177] on div "Description En: Fatteh, almonds, chickpeas, seasoning, baldya Ghee" at bounding box center [390, 190] width 162 height 27
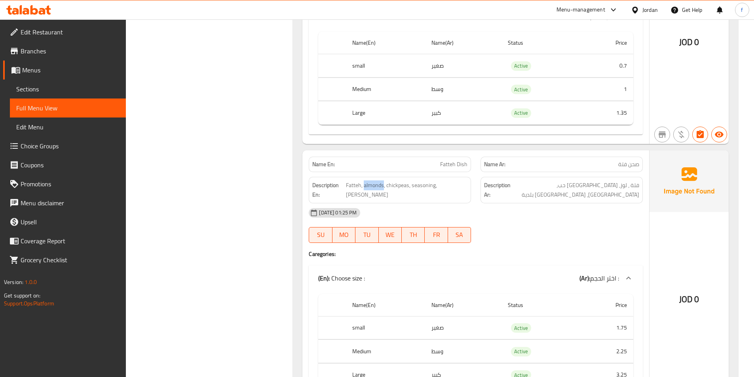
click at [378, 177] on div "Description En: Fatteh, almonds, chickpeas, seasoning, baldya Ghee" at bounding box center [390, 190] width 162 height 27
click at [458, 160] on span "Fatteh Dish" at bounding box center [453, 164] width 27 height 8
copy span "Fatteh Dish"
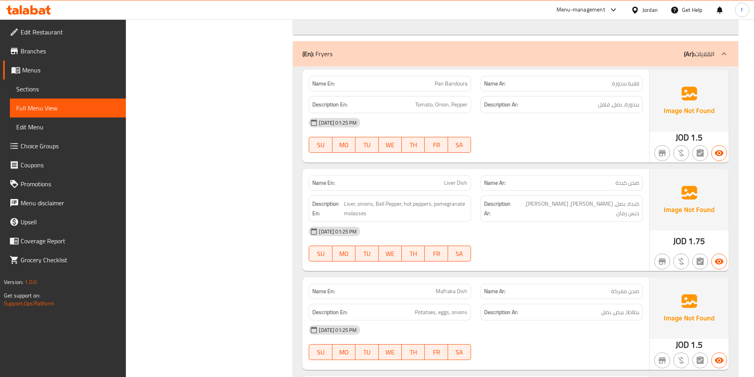
scroll to position [1982, 0]
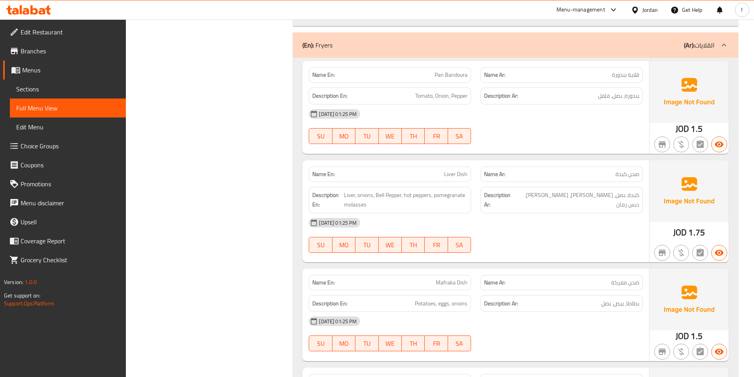
click at [439, 71] on span "Pan Bandoura" at bounding box center [450, 75] width 33 height 8
click at [459, 71] on span "Pan Bandoura" at bounding box center [450, 75] width 33 height 8
click at [419, 91] on span "Tomato, Onion, Pepper" at bounding box center [441, 96] width 52 height 10
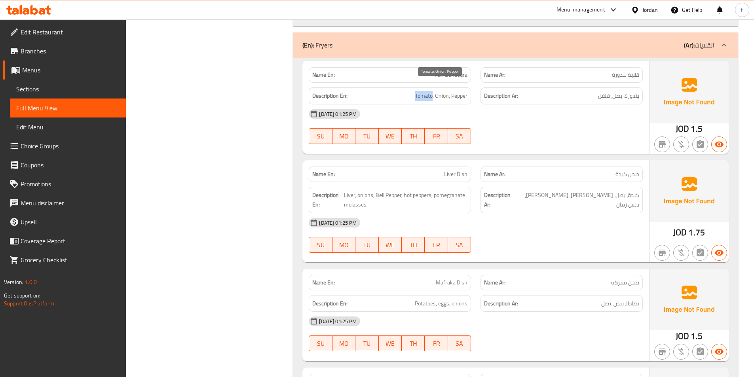
click at [419, 91] on span "Tomato, Onion, Pepper" at bounding box center [441, 96] width 52 height 10
click at [442, 91] on span "Tomato, Onion, Pepper" at bounding box center [441, 96] width 52 height 10
click at [455, 91] on span "Tomato, Onion, Pepper" at bounding box center [441, 96] width 52 height 10
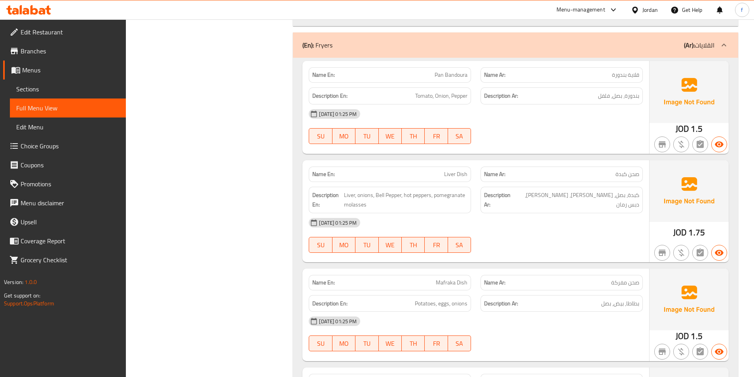
click at [463, 170] on span "Liver Dish" at bounding box center [455, 174] width 23 height 8
click at [453, 170] on span "Liver Dish" at bounding box center [455, 174] width 23 height 8
click at [347, 190] on span "Liver, onions, Bell Pepper, hot peppers, pomegranate molasses" at bounding box center [405, 199] width 123 height 19
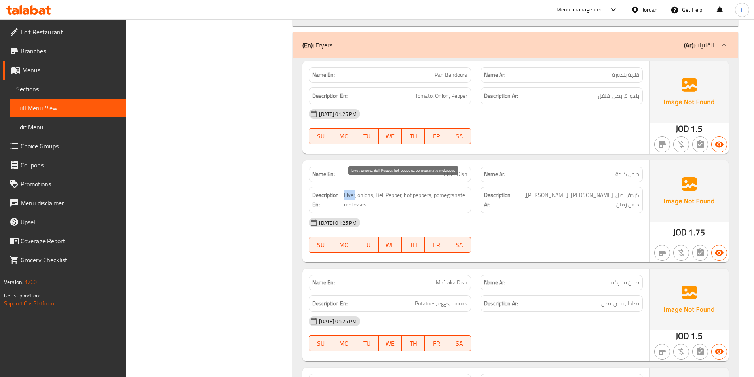
click at [347, 190] on span "Liver, onions, Bell Pepper, hot peppers, pomegranate molasses" at bounding box center [405, 199] width 123 height 19
click at [368, 190] on span "Liver, onions, Bell Pepper, hot peppers, pomegranate molasses" at bounding box center [405, 199] width 123 height 19
click at [382, 190] on span "Liver, onions, Bell Pepper, hot peppers, pomegranate molasses" at bounding box center [405, 199] width 123 height 19
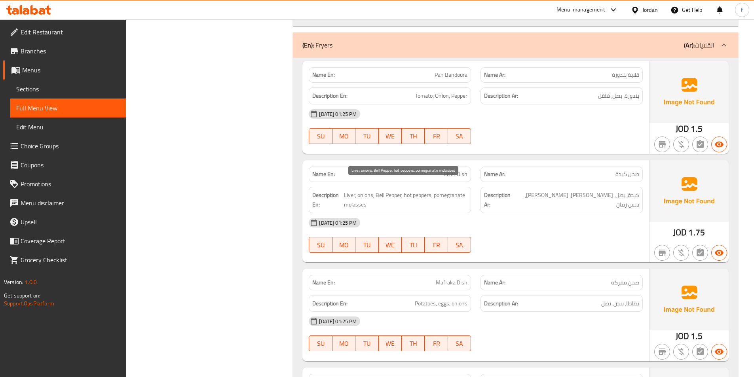
click at [394, 190] on span "Liver, onions, Bell Pepper, hot peppers, pomegranate molasses" at bounding box center [405, 199] width 123 height 19
click at [409, 190] on span "Liver, onions, Bell Pepper, hot peppers, pomegranate molasses" at bounding box center [405, 199] width 123 height 19
click at [415, 190] on span "Liver, onions, Bell Pepper, hot peppers, pomegranate molasses" at bounding box center [405, 199] width 123 height 19
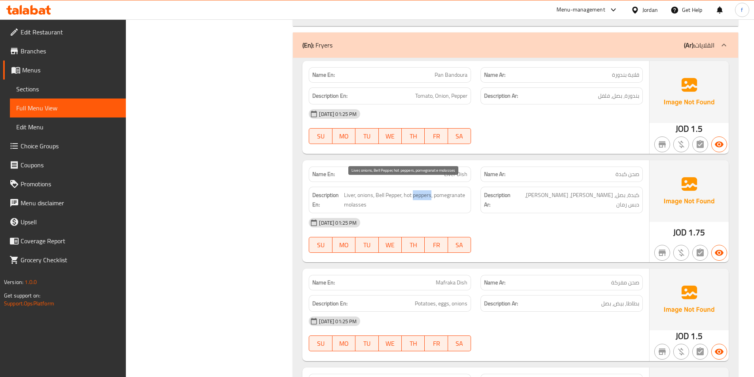
click at [415, 190] on span "Liver, onions, Bell Pepper, hot peppers, pomegranate molasses" at bounding box center [405, 199] width 123 height 19
click at [448, 190] on span "Liver, onions, Bell Pepper, hot peppers, pomegranate molasses" at bounding box center [405, 199] width 123 height 19
click at [350, 190] on span "Liver, onions, Bell Pepper, hot peppers, pomegranate molasses" at bounding box center [405, 199] width 123 height 19
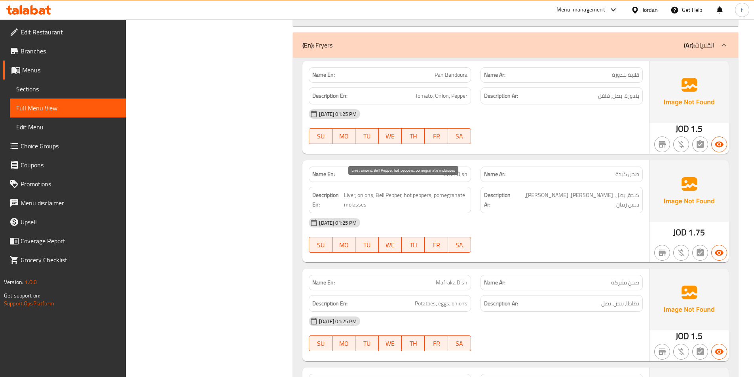
click at [350, 191] on span "Liver, onions, Bell Pepper, hot peppers, pomegranate molasses" at bounding box center [405, 199] width 123 height 19
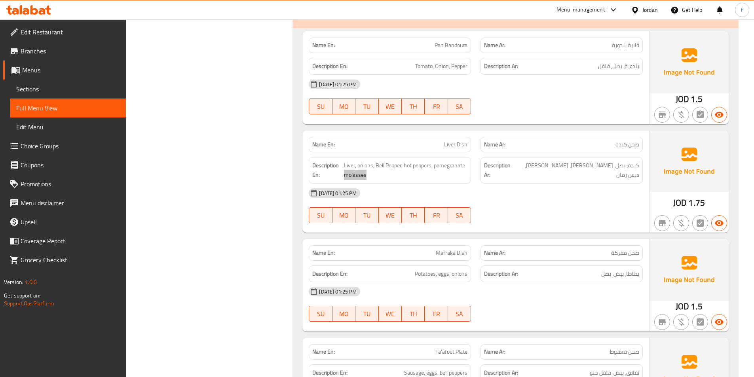
scroll to position [2061, 0]
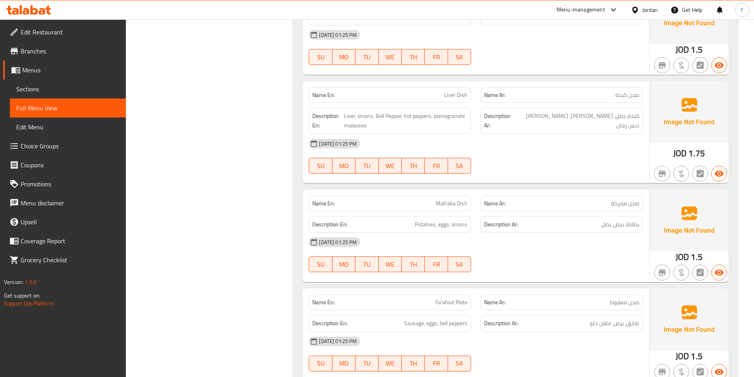
click at [448, 199] on span "Mafraka Dish" at bounding box center [452, 203] width 32 height 8
copy span "Mafraka Dish"
click at [421, 220] on div "Description En: Potatoes, eggs, onions" at bounding box center [390, 224] width 162 height 17
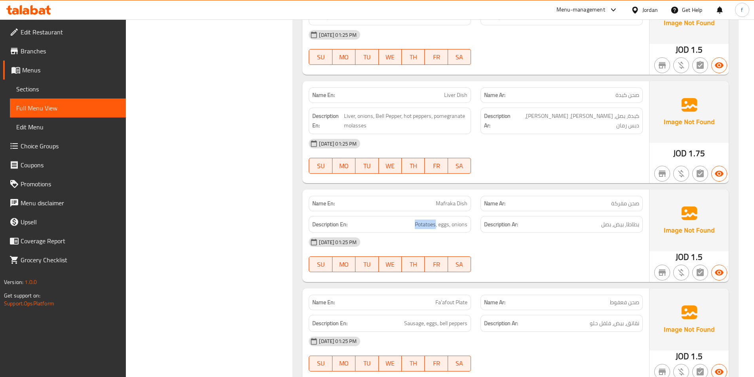
click at [421, 220] on div "Description En: Potatoes, eggs, onions" at bounding box center [390, 224] width 162 height 17
click at [447, 220] on span "Potatoes, eggs, onions" at bounding box center [441, 225] width 53 height 10
click at [462, 220] on span "Potatoes, eggs, onions" at bounding box center [441, 225] width 53 height 10
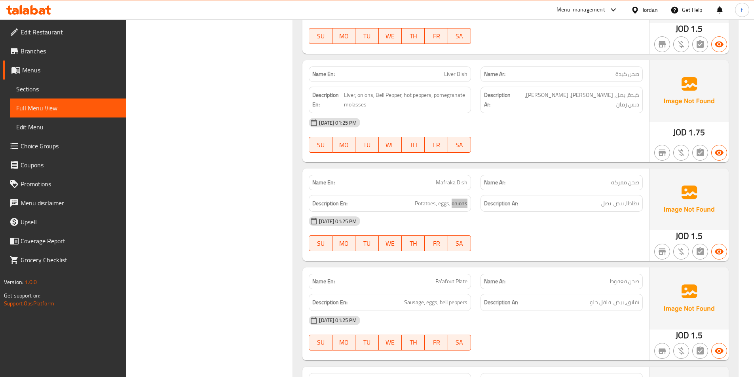
scroll to position [2180, 0]
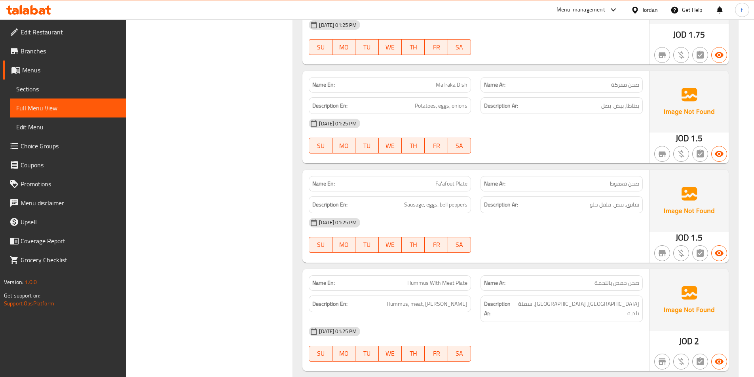
click at [443, 180] on span "Fa'afout Plate" at bounding box center [451, 184] width 32 height 8
click at [462, 180] on span "Fa'afout Plate" at bounding box center [451, 184] width 32 height 8
click at [446, 176] on div "Name En: Fa'afout Plate" at bounding box center [390, 183] width 162 height 15
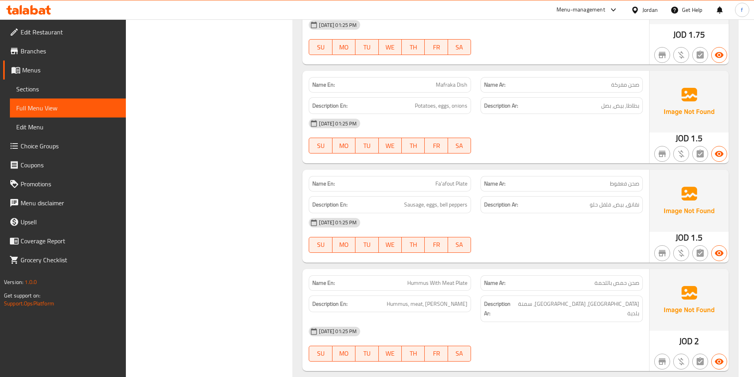
click at [448, 180] on span "Fa'afout Plate" at bounding box center [451, 184] width 32 height 8
copy span "Fa'afout Plate"
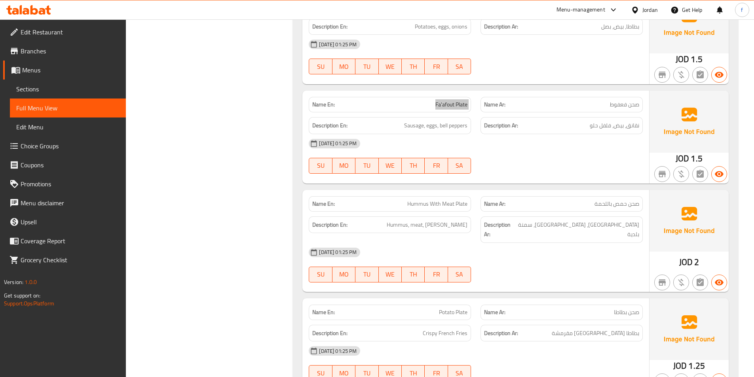
scroll to position [2338, 0]
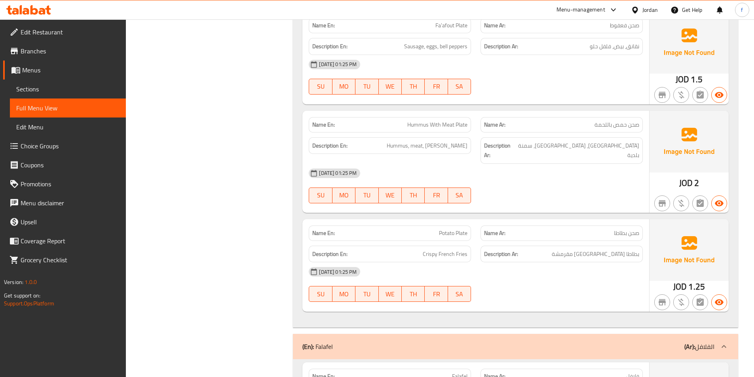
click at [431, 121] on span "Hummus With Meat Plate" at bounding box center [437, 125] width 60 height 8
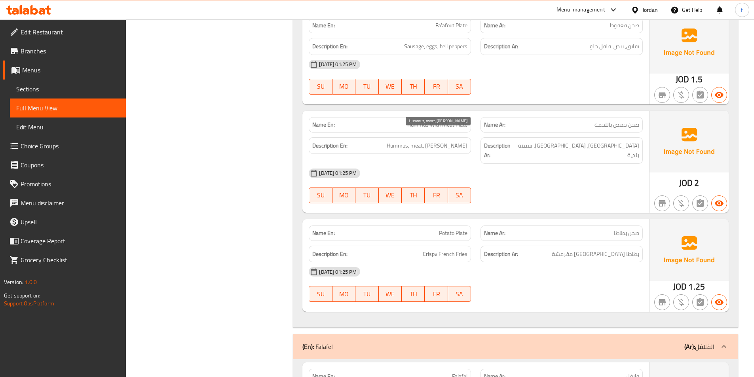
click at [410, 141] on span "Hummus, meat, [PERSON_NAME]" at bounding box center [426, 146] width 81 height 10
click at [439, 141] on span "Hummus, meat, [PERSON_NAME]" at bounding box center [426, 146] width 81 height 10
click at [458, 141] on span "Hummus, meat, [PERSON_NAME]" at bounding box center [426, 146] width 81 height 10
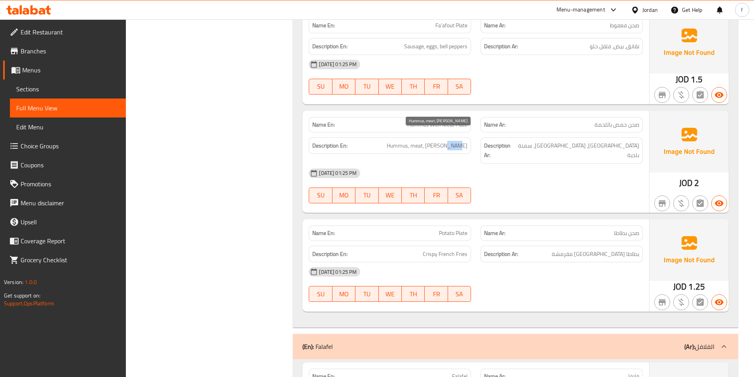
click at [458, 141] on span "Hummus, meat, [PERSON_NAME]" at bounding box center [426, 146] width 81 height 10
click at [452, 141] on span "Hummus, meat, [PERSON_NAME]" at bounding box center [426, 146] width 81 height 10
click at [432, 141] on span "Hummus, meat, [PERSON_NAME]" at bounding box center [426, 146] width 81 height 10
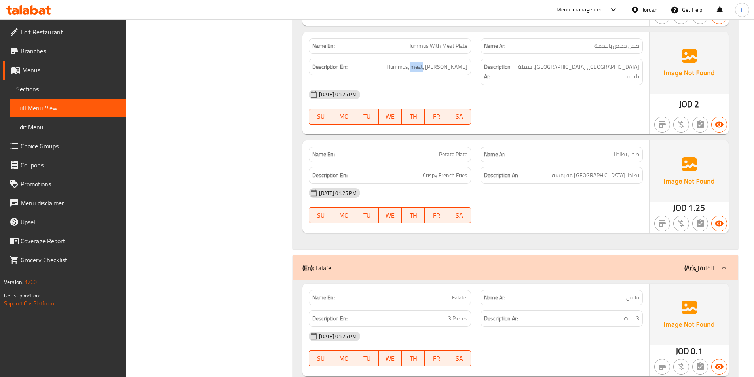
scroll to position [2417, 0]
click at [441, 150] on span "Potato Plate" at bounding box center [453, 154] width 28 height 8
click at [465, 150] on span "Potato Plate" at bounding box center [453, 154] width 28 height 8
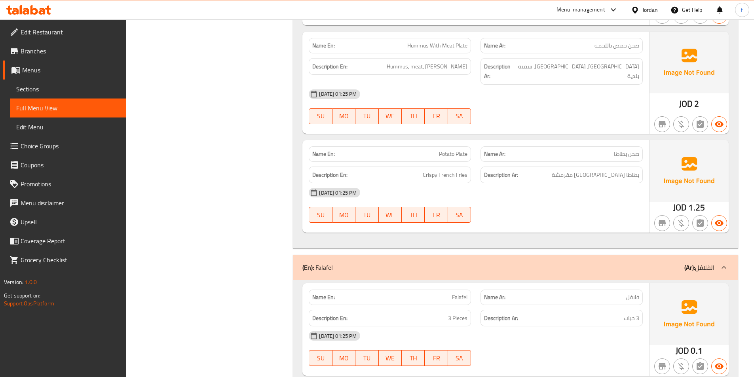
click at [440, 150] on span "Potato Plate" at bounding box center [453, 154] width 28 height 8
click at [456, 150] on span "Potato Plate" at bounding box center [453, 154] width 28 height 8
drag, startPoint x: 452, startPoint y: 158, endPoint x: 418, endPoint y: 158, distance: 34.0
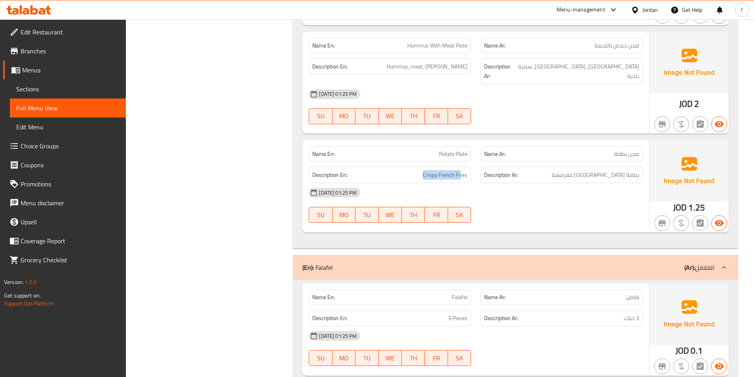
click at [418, 170] on h6 "Description En: Crispy French Fries" at bounding box center [389, 175] width 155 height 10
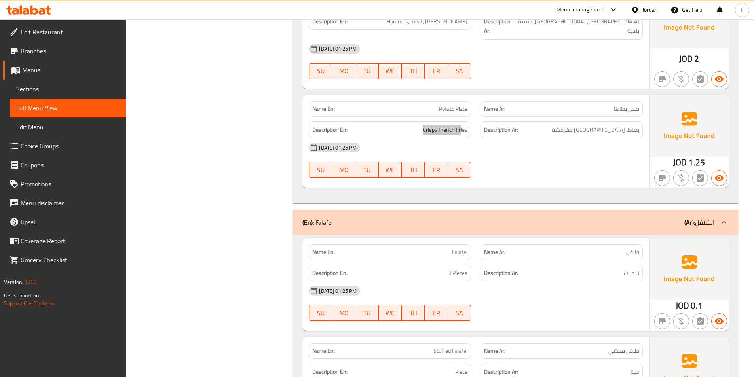
scroll to position [2528, 0]
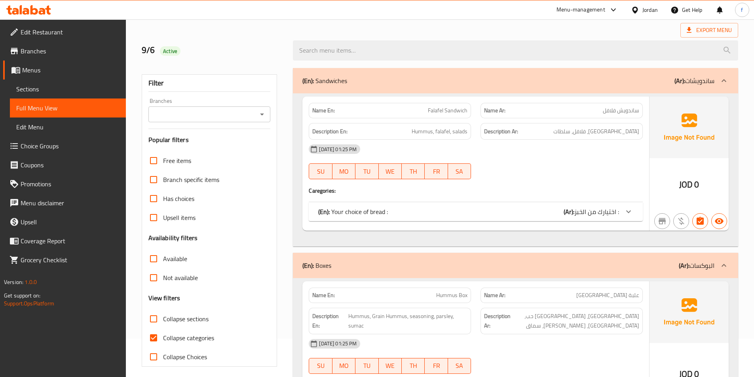
scroll to position [163, 0]
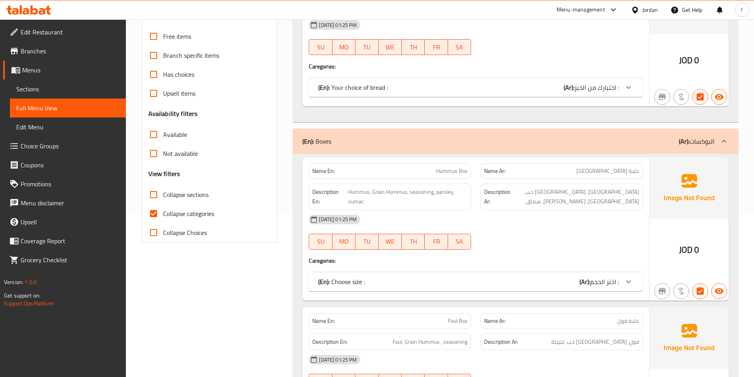
click at [78, 86] on span "Sections" at bounding box center [67, 88] width 103 height 9
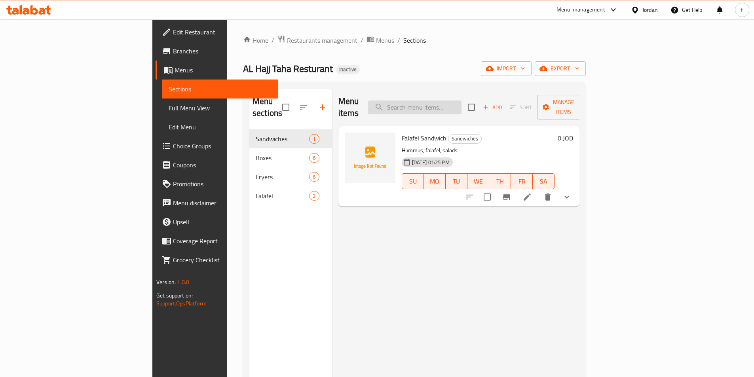
click at [461, 102] on input "search" at bounding box center [414, 107] width 93 height 14
paste input "Mesabaha box"
type input "Mesabaha box"
click at [538, 190] on li at bounding box center [527, 197] width 22 height 14
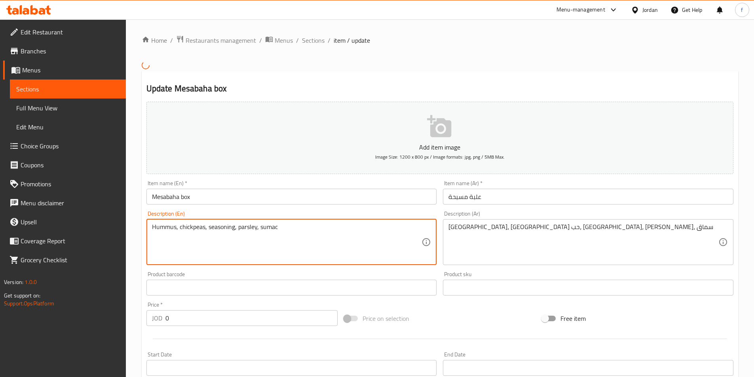
click at [188, 227] on textarea "Hummus, chickpeas, seasoning, parsley, sumac" at bounding box center [287, 242] width 270 height 38
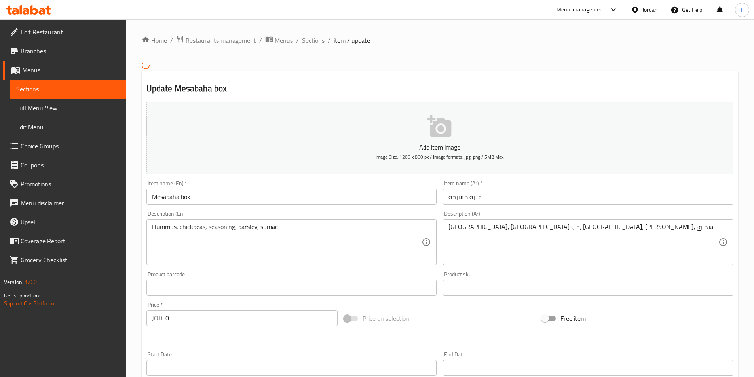
click at [201, 227] on textarea "Hummus, chickpeas, seasoning, parsley, sumac" at bounding box center [287, 242] width 270 height 38
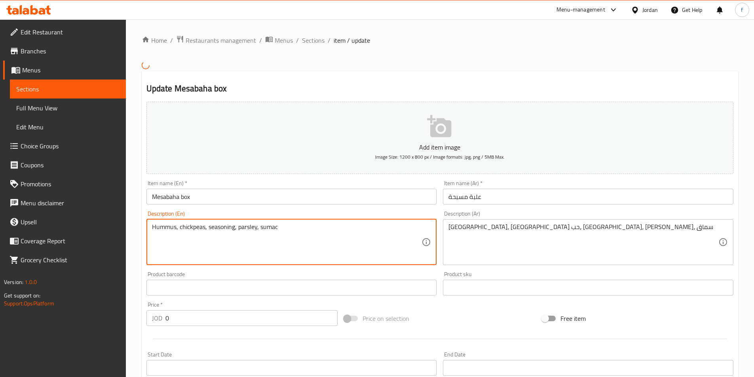
click at [201, 227] on textarea "Hummus, chickpeas, seasoning, parsley, sumac" at bounding box center [287, 242] width 270 height 38
paste textarea "Grain"
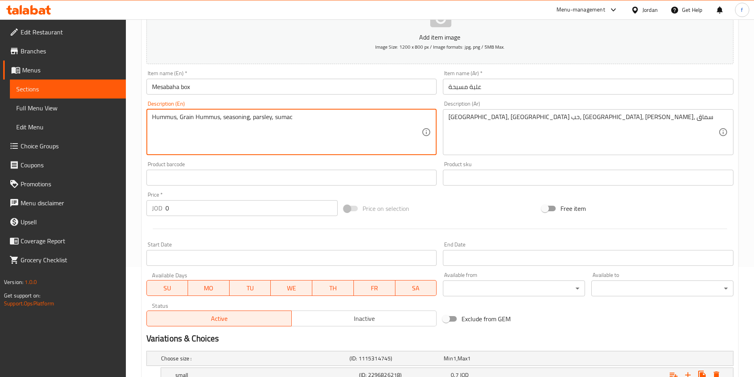
scroll to position [217, 0]
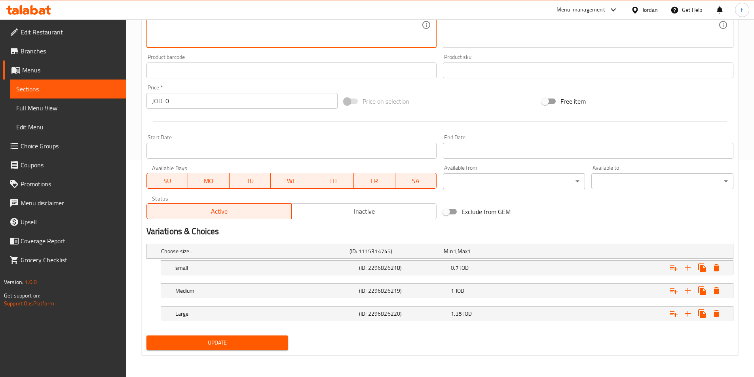
type textarea "Hummus, Grain Hummus, seasoning, parsley, sumac"
click at [202, 347] on span "Update" at bounding box center [217, 343] width 129 height 10
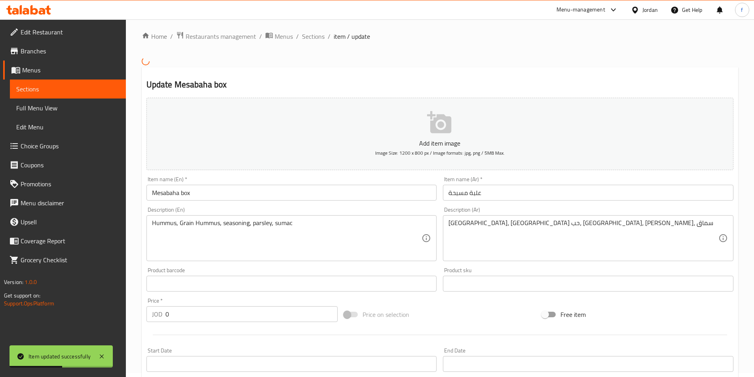
scroll to position [0, 0]
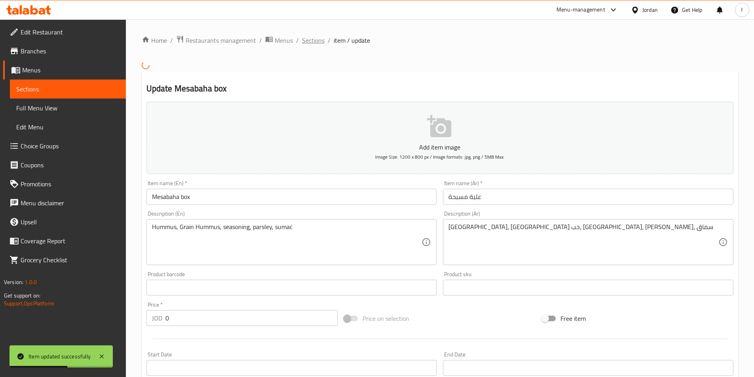
click at [318, 44] on span "Sections" at bounding box center [313, 40] width 23 height 9
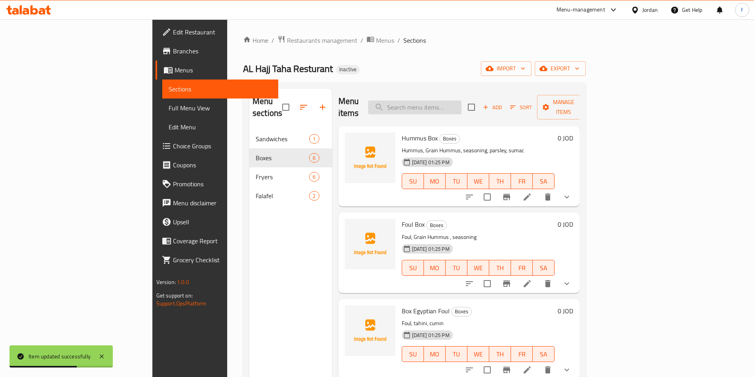
click at [449, 100] on input "search" at bounding box center [414, 107] width 93 height 14
paste input "Fatteh Dish"
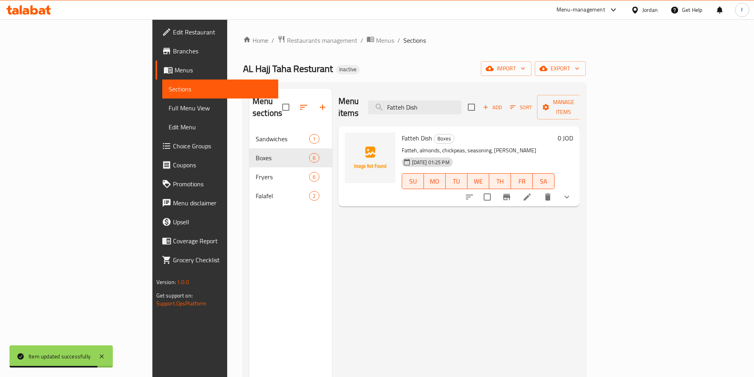
type input "Fatteh Dish"
click at [538, 190] on li at bounding box center [527, 197] width 22 height 14
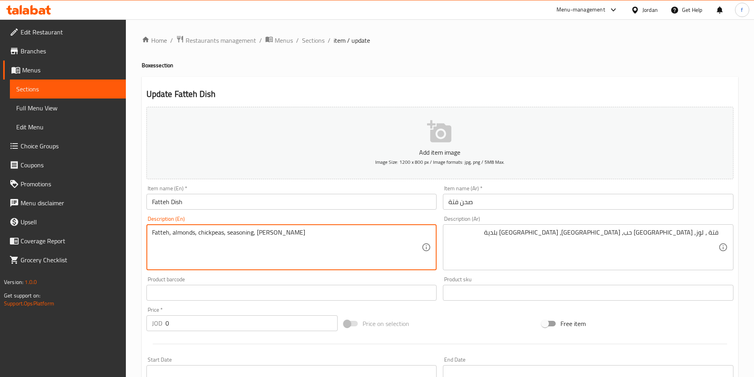
click at [210, 233] on textarea "Fatteh, almonds, chickpeas, seasoning, [PERSON_NAME]" at bounding box center [287, 248] width 270 height 38
paste textarea "Grain"
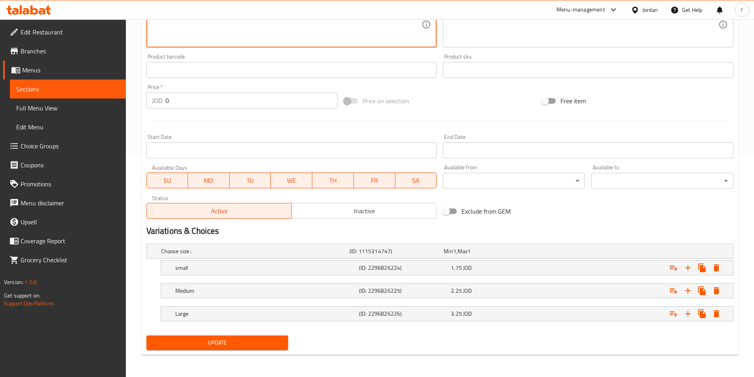
type textarea "Fatteh, almonds, Grain Hummus, seasoning, [PERSON_NAME]"
click at [198, 337] on button "Update" at bounding box center [217, 342] width 142 height 15
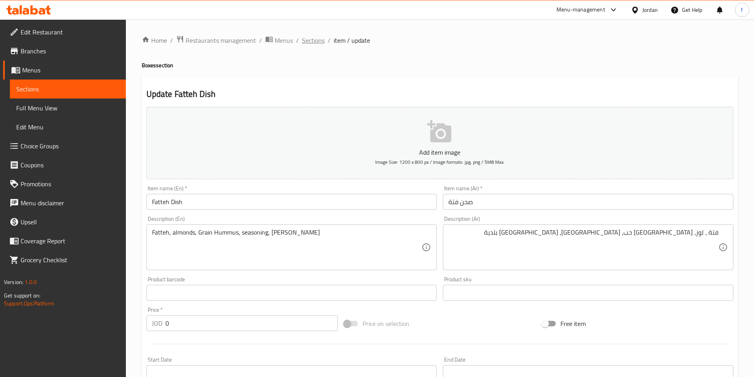
click at [316, 36] on span "Sections" at bounding box center [313, 40] width 23 height 9
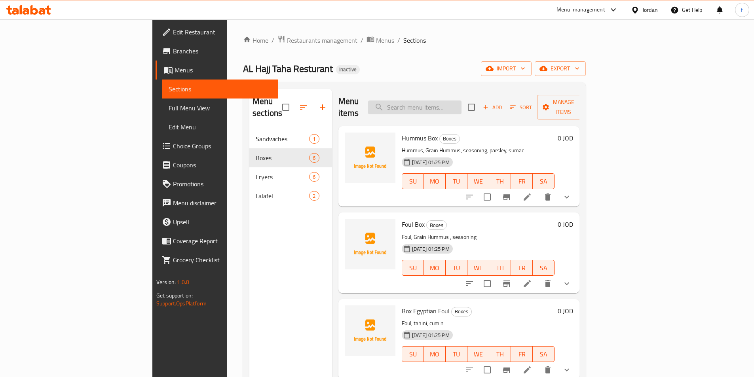
click at [449, 104] on input "search" at bounding box center [414, 107] width 93 height 14
paste input "Fa'afout Plate"
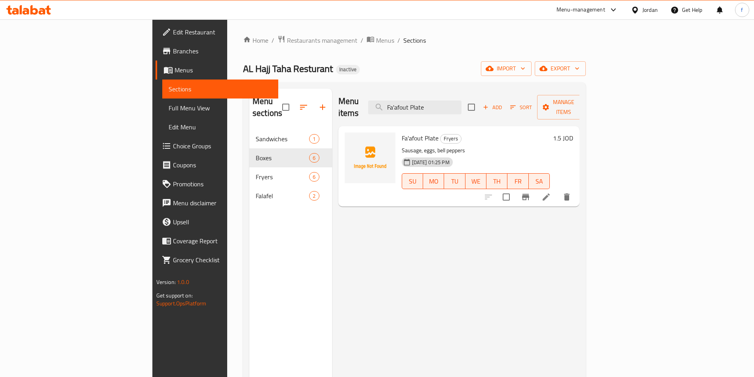
type input "Fa'afout Plate"
click at [549, 193] on icon at bounding box center [545, 196] width 7 height 7
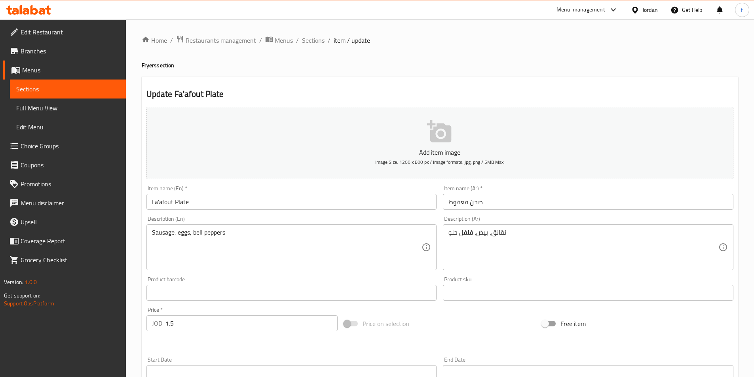
click at [181, 203] on input "Fa'afout Plate" at bounding box center [291, 202] width 290 height 16
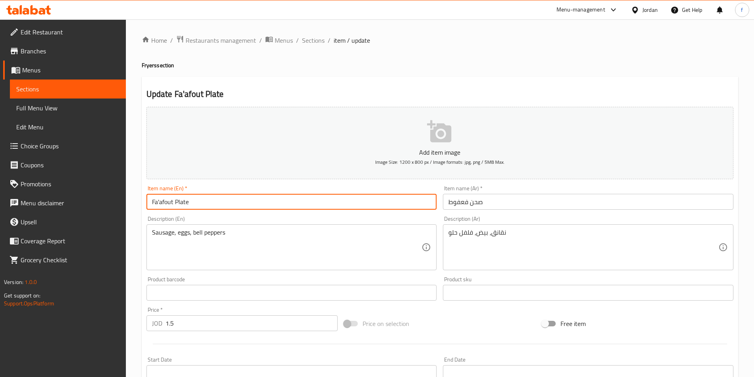
click at [181, 203] on input "Fa'afout Plate" at bounding box center [291, 202] width 290 height 16
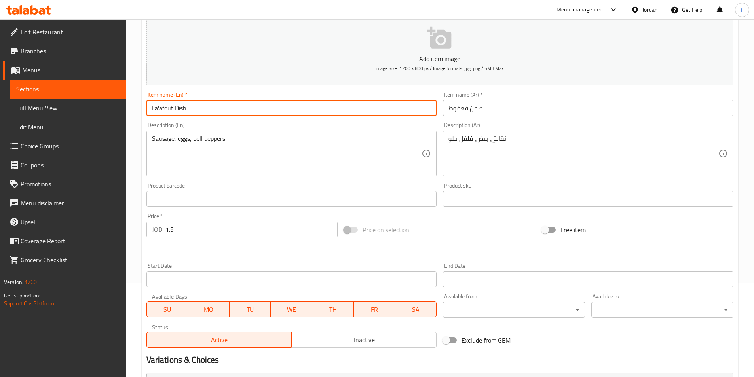
scroll to position [182, 0]
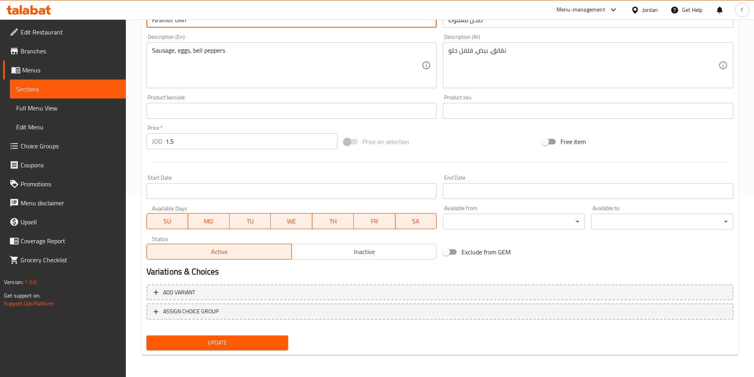
type input "Fa'afout Dish"
click at [232, 349] on button "Update" at bounding box center [217, 342] width 142 height 15
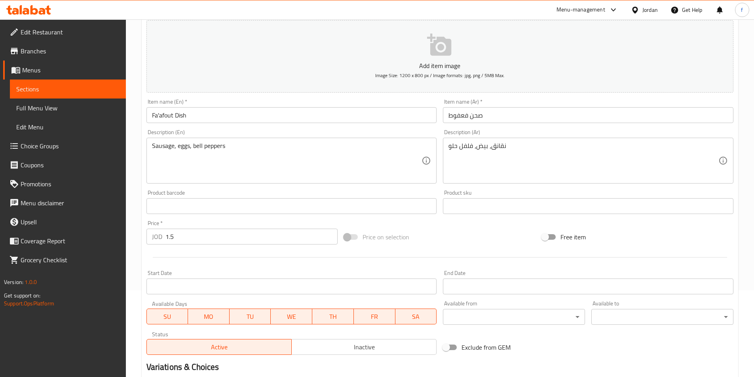
scroll to position [0, 0]
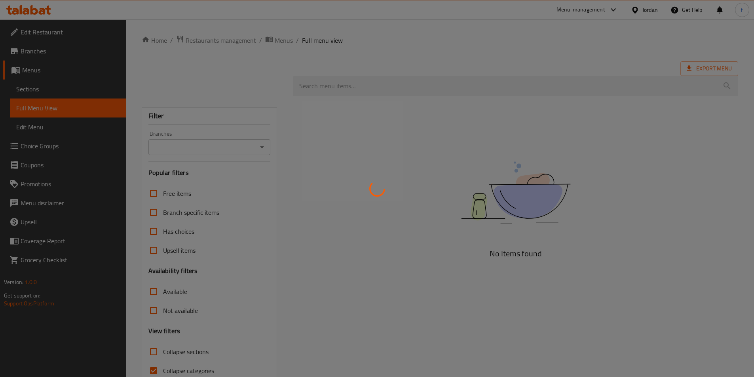
scroll to position [38, 0]
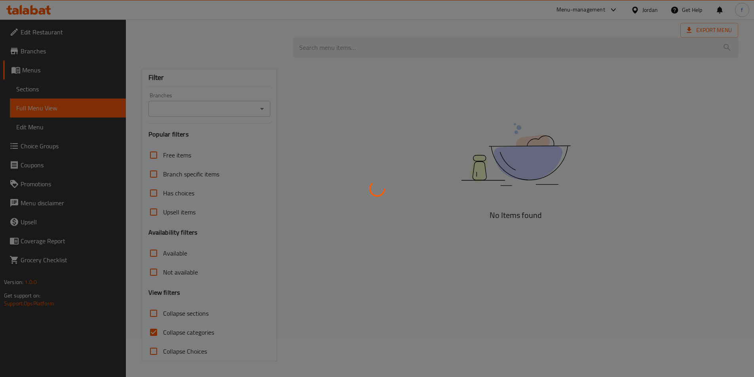
click at [150, 331] on div at bounding box center [377, 188] width 754 height 377
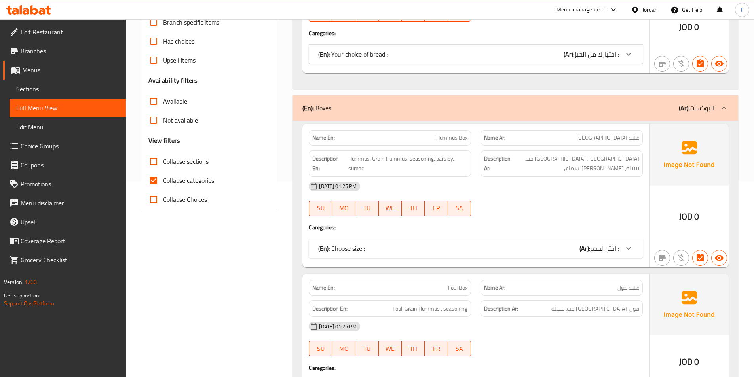
scroll to position [197, 0]
click at [152, 178] on input "Collapse categories" at bounding box center [153, 179] width 19 height 19
checkbox input "false"
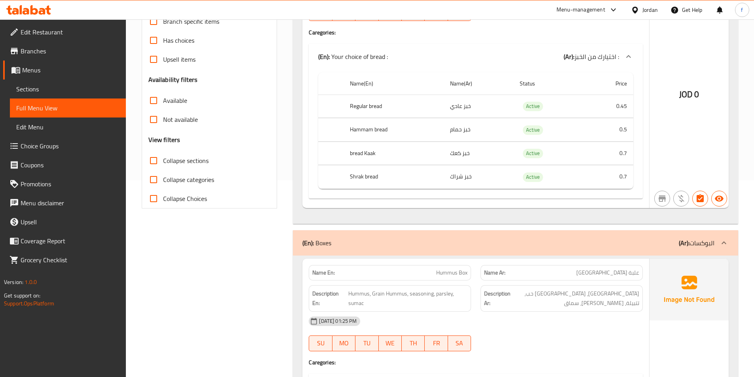
scroll to position [0, 0]
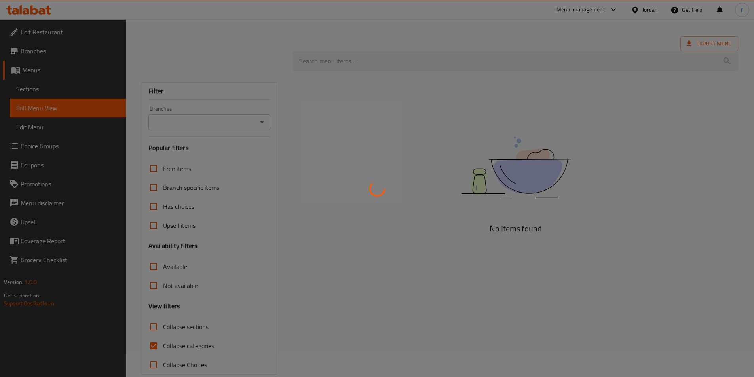
scroll to position [38, 0]
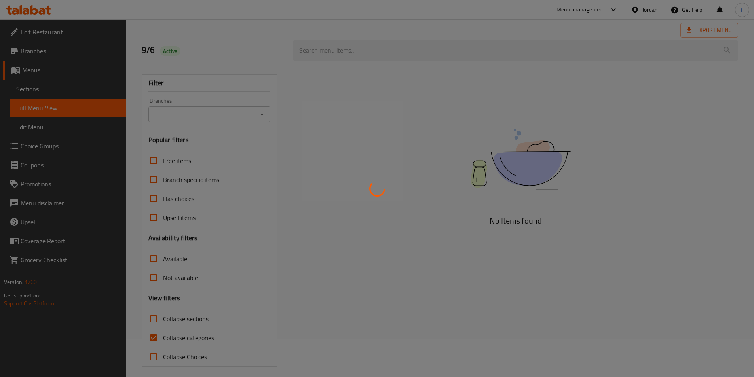
click at [383, 288] on div at bounding box center [377, 188] width 754 height 377
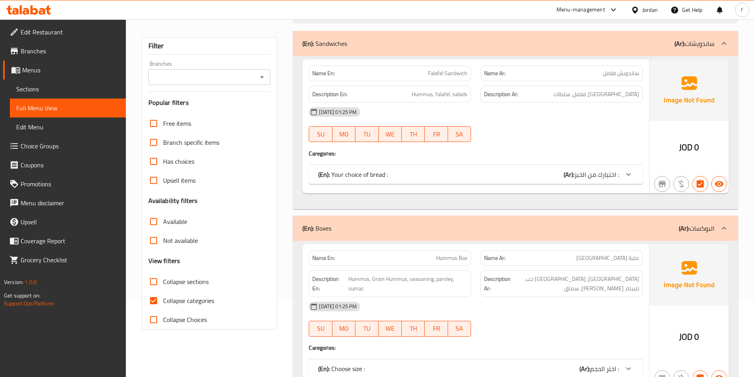
scroll to position [119, 0]
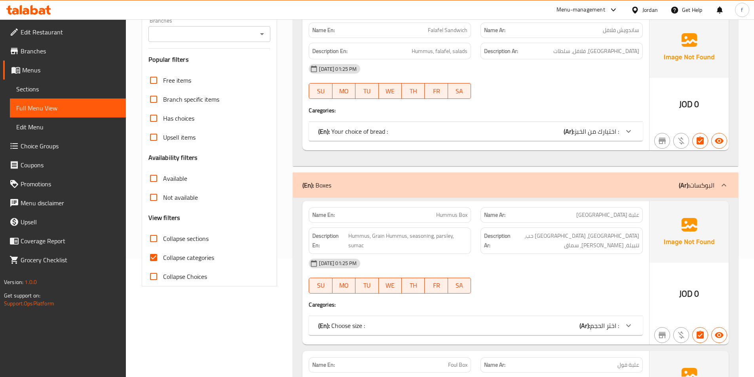
click at [157, 259] on input "Collapse categories" at bounding box center [153, 257] width 19 height 19
checkbox input "false"
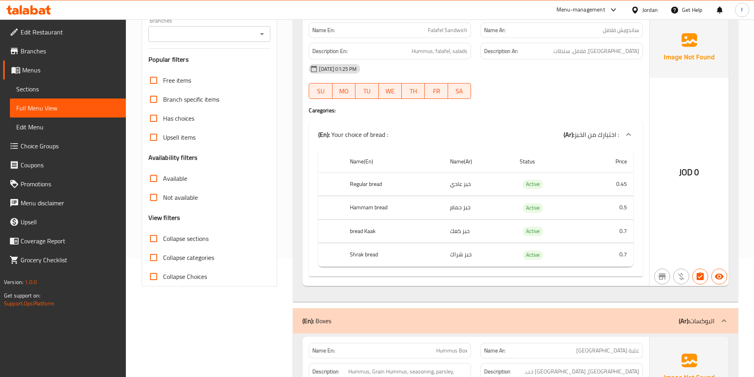
click at [585, 94] on div "[DATE] 01:25 PM SU MO TU WE TH FR SA" at bounding box center [475, 81] width 343 height 44
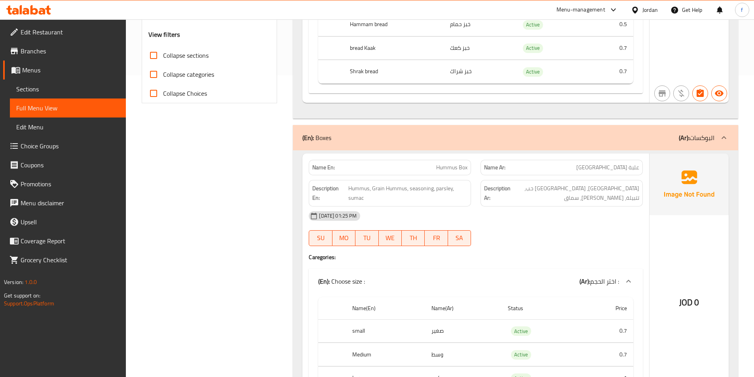
scroll to position [564, 0]
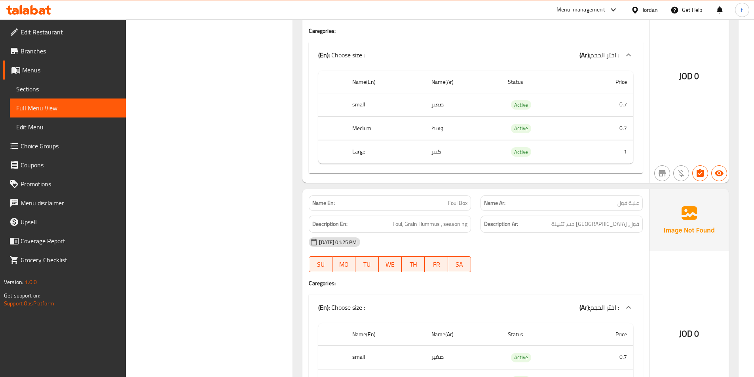
scroll to position [0, 0]
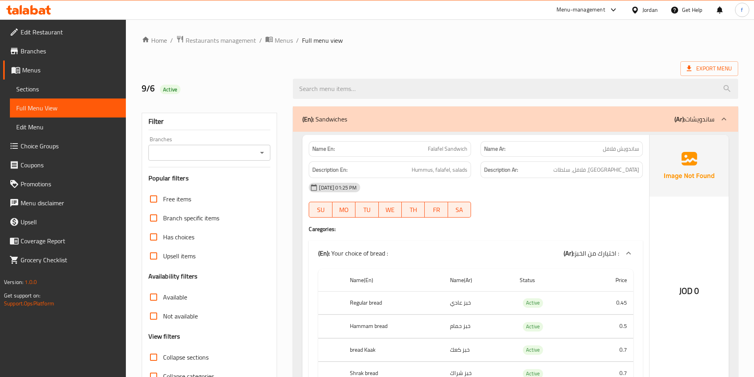
click at [690, 63] on span "Export Menu" at bounding box center [709, 68] width 58 height 15
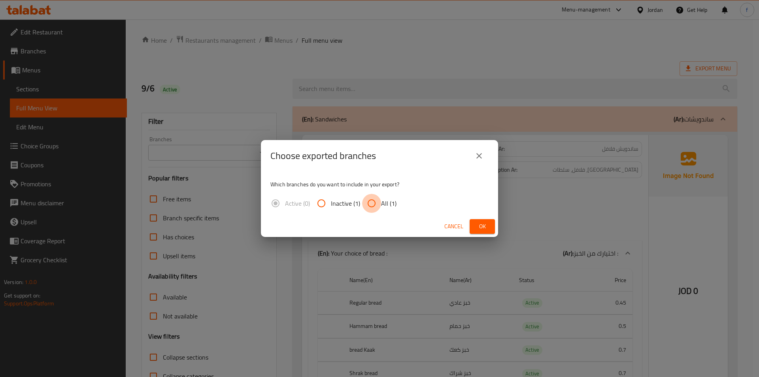
click at [374, 201] on input "All (1)" at bounding box center [371, 203] width 19 height 19
radio input "true"
click at [481, 227] on span "Ok" at bounding box center [482, 227] width 13 height 10
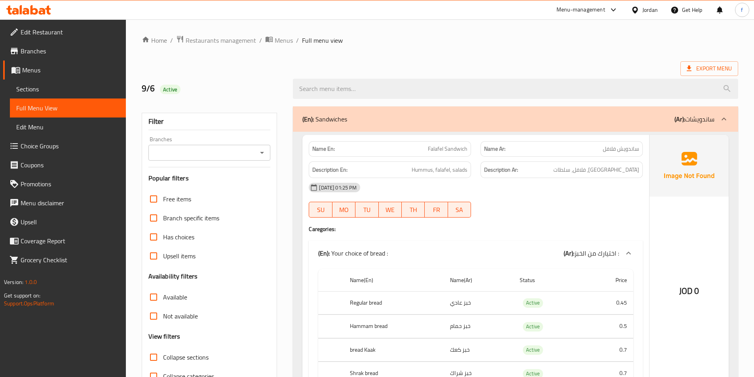
click at [36, 32] on span "Edit Restaurant" at bounding box center [70, 31] width 99 height 9
